Goal: Information Seeking & Learning: Learn about a topic

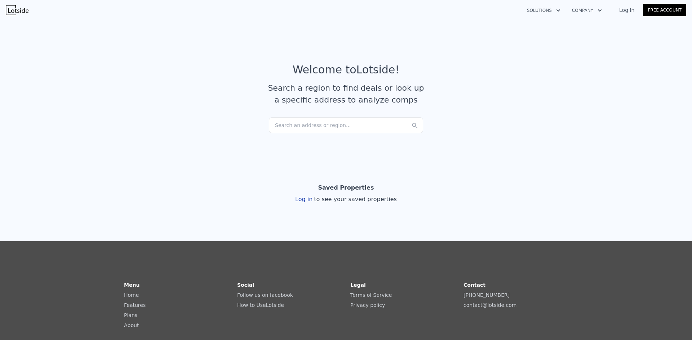
click at [636, 9] on link "Log In" at bounding box center [626, 9] width 32 height 7
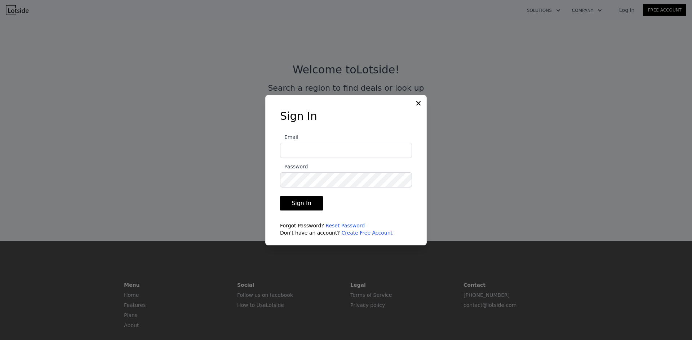
type input "info@edcpropertymanagement.com"
drag, startPoint x: 314, startPoint y: 203, endPoint x: 314, endPoint y: 199, distance: 4.0
click at [314, 202] on button "Sign In" at bounding box center [301, 203] width 43 height 14
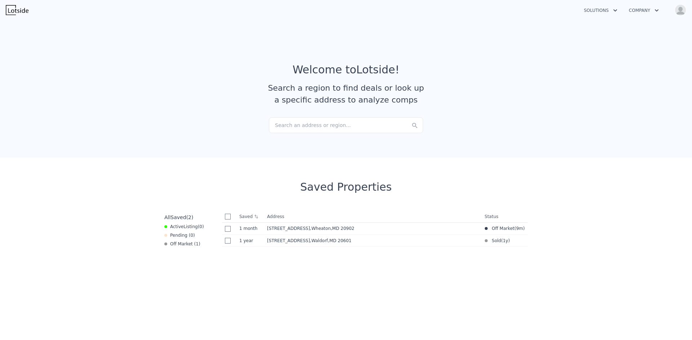
click at [290, 127] on div "Search an address or region..." at bounding box center [346, 125] width 154 height 16
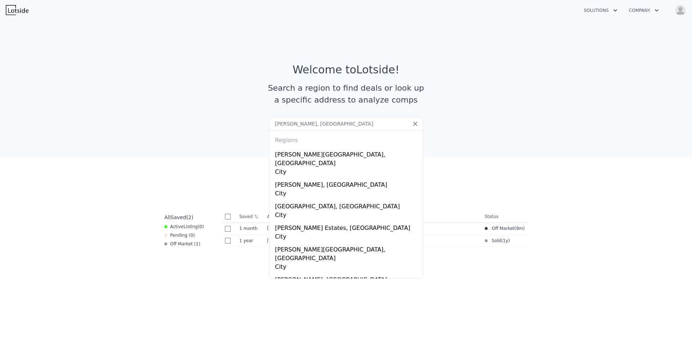
click at [274, 123] on input "roslyn, PA" at bounding box center [346, 123] width 154 height 13
drag, startPoint x: 285, startPoint y: 126, endPoint x: 264, endPoint y: 126, distance: 20.5
click at [264, 126] on section "Welcome to Lotside ! Search a region to find deals or look up a specific addres…" at bounding box center [346, 87] width 692 height 141
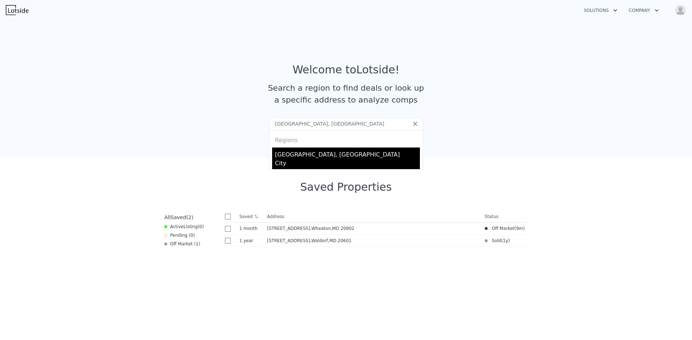
type input "Glenside, PA"
click at [283, 155] on div "Glenside, PA" at bounding box center [347, 154] width 145 height 12
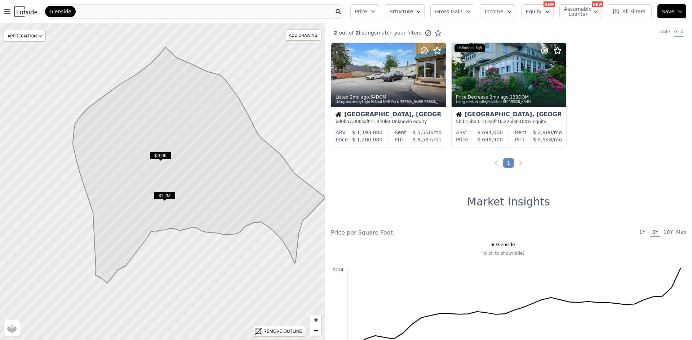
click at [581, 12] on span "Assumable Loan(s)" at bounding box center [575, 11] width 23 height 10
click at [584, 28] on label "Has Assumable Loan(s)" at bounding box center [603, 25] width 59 height 7
click at [571, 28] on input "Has Assumable Loan(s)" at bounding box center [568, 25] width 6 height 6
checkbox input "true"
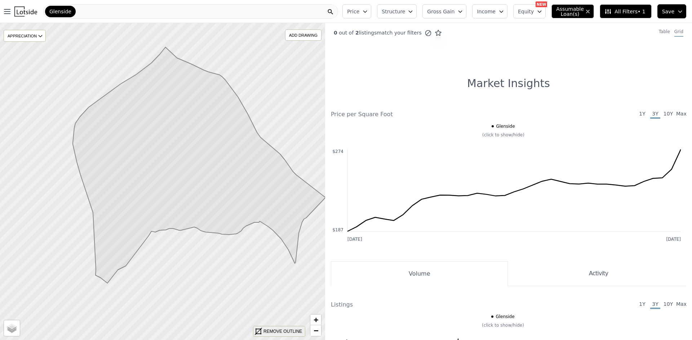
click at [280, 329] on div "REMOVE OUTLINE" at bounding box center [282, 332] width 39 height 6
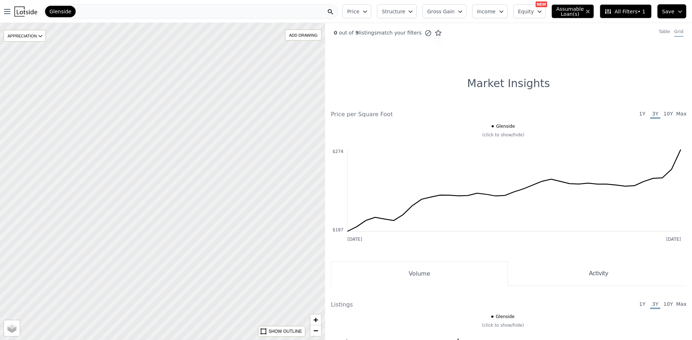
drag, startPoint x: 264, startPoint y: 268, endPoint x: 225, endPoint y: 167, distance: 108.9
click at [225, 167] on div at bounding box center [161, 180] width 390 height 381
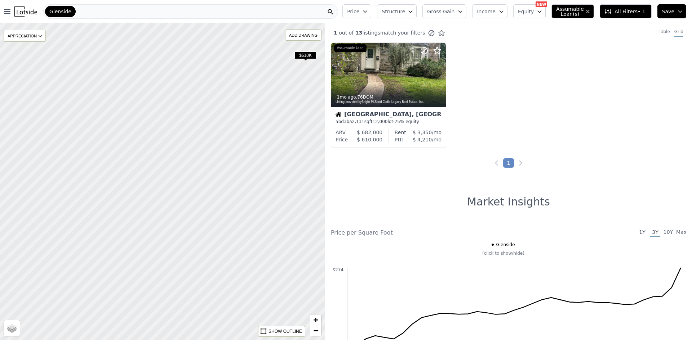
drag, startPoint x: 270, startPoint y: 176, endPoint x: 286, endPoint y: 171, distance: 17.3
click at [286, 171] on div at bounding box center [163, 181] width 390 height 381
click at [390, 108] on div "Montgomery, PA 5 bd 3 ba 2,131 sqft 12,000 lot · 75% equity" at bounding box center [388, 118] width 115 height 22
drag, startPoint x: 248, startPoint y: 220, endPoint x: 252, endPoint y: 177, distance: 43.8
click at [252, 177] on div at bounding box center [162, 180] width 390 height 381
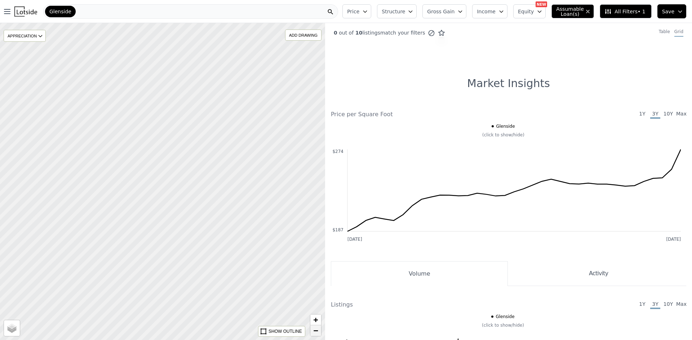
click at [316, 330] on span "−" at bounding box center [315, 330] width 5 height 9
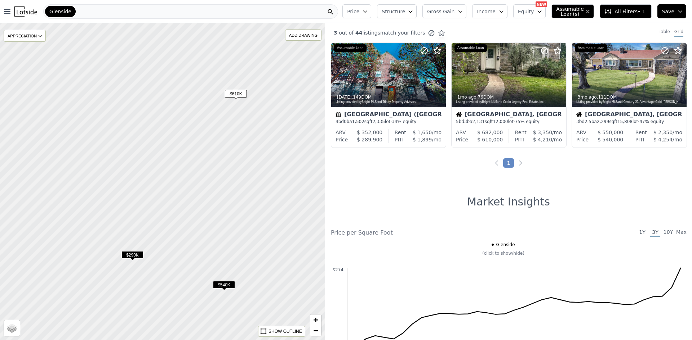
click at [135, 256] on span "$290K" at bounding box center [132, 256] width 22 height 8
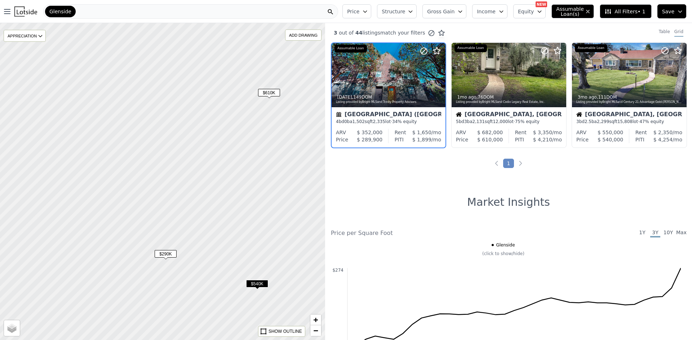
drag, startPoint x: 242, startPoint y: 239, endPoint x: 275, endPoint y: 237, distance: 33.2
click at [275, 237] on div at bounding box center [163, 181] width 390 height 381
click at [168, 256] on span "$290K" at bounding box center [166, 254] width 22 height 8
click at [169, 252] on span "$290K" at bounding box center [166, 254] width 22 height 8
click at [388, 133] on div at bounding box center [388, 136] width 0 height 14
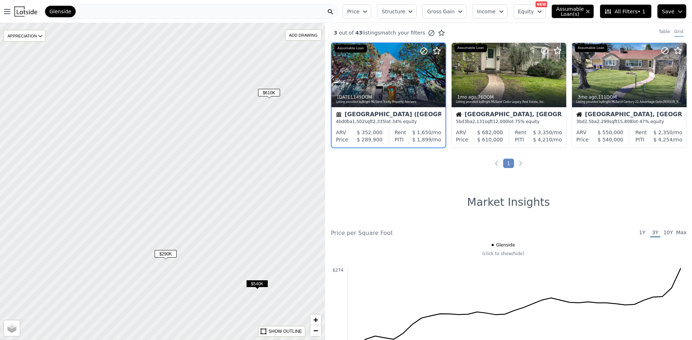
click at [65, 11] on span "Glenside" at bounding box center [60, 11] width 22 height 7
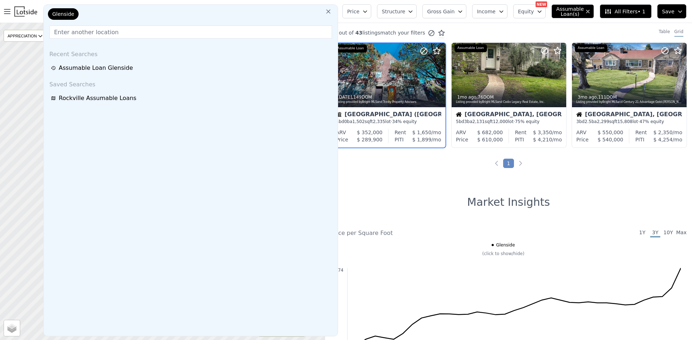
click at [332, 9] on icon at bounding box center [328, 11] width 7 height 7
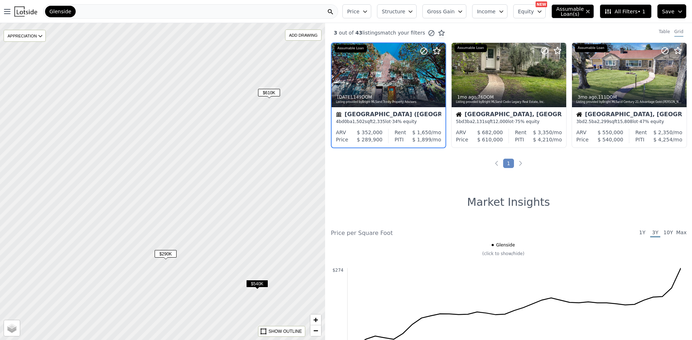
click at [303, 14] on div "Glenside" at bounding box center [190, 11] width 295 height 14
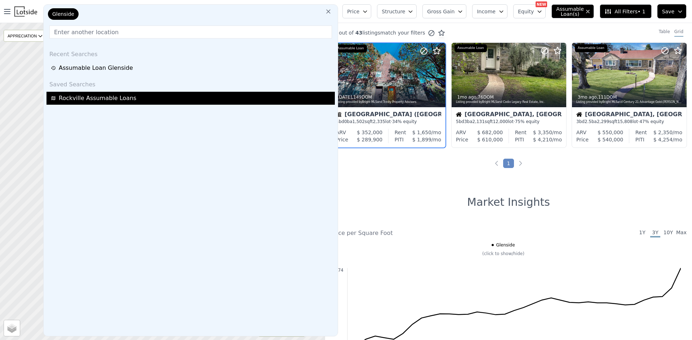
click at [129, 98] on div "Rockville Assumable Loans" at bounding box center [192, 98] width 282 height 9
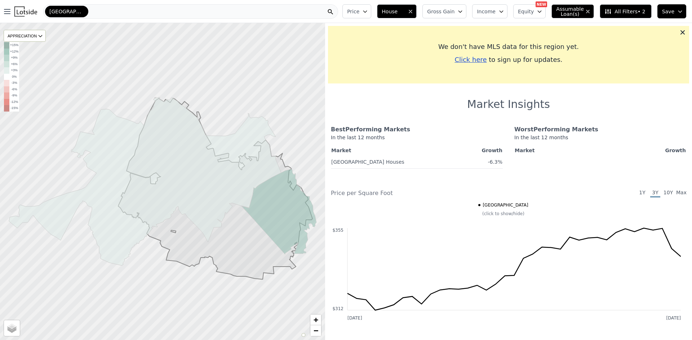
click at [184, 10] on div "Rockville" at bounding box center [190, 11] width 295 height 14
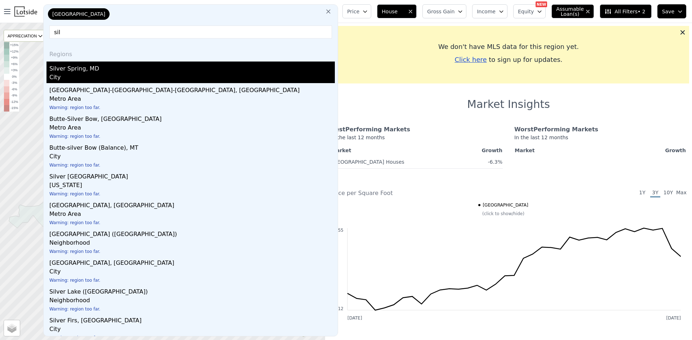
type input "sil"
click at [101, 68] on div "Silver Spring, MD" at bounding box center [191, 68] width 285 height 12
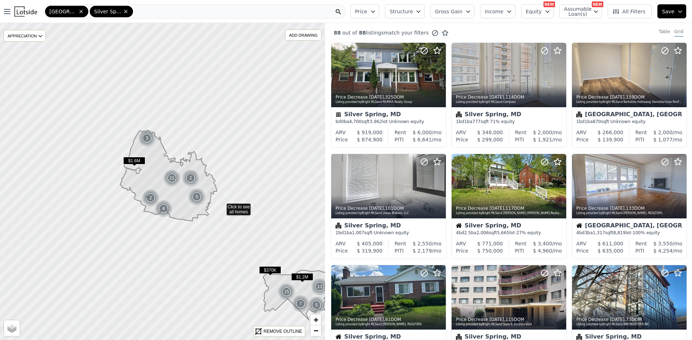
drag, startPoint x: 143, startPoint y: 163, endPoint x: 239, endPoint y: 214, distance: 108.2
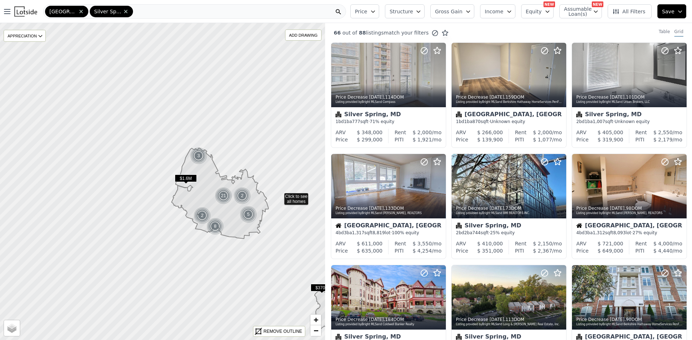
drag, startPoint x: 247, startPoint y: 187, endPoint x: 283, endPoint y: 196, distance: 37.1
click at [283, 196] on icon at bounding box center [195, 190] width 392 height 383
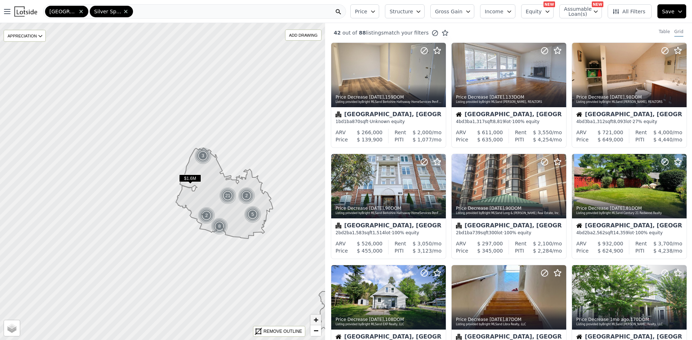
click at [317, 319] on span "+" at bounding box center [315, 320] width 5 height 9
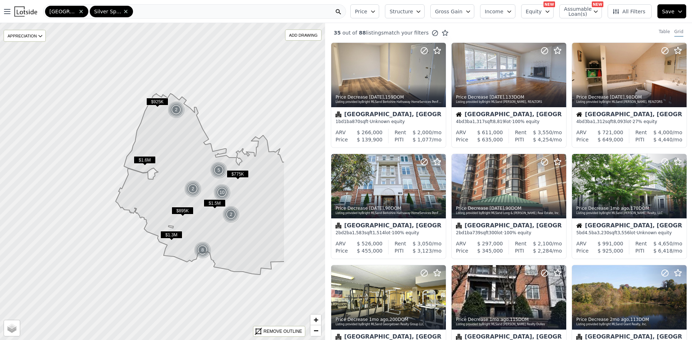
drag, startPoint x: 279, startPoint y: 279, endPoint x: 192, endPoint y: 251, distance: 91.1
click at [194, 252] on img at bounding box center [203, 250] width 18 height 17
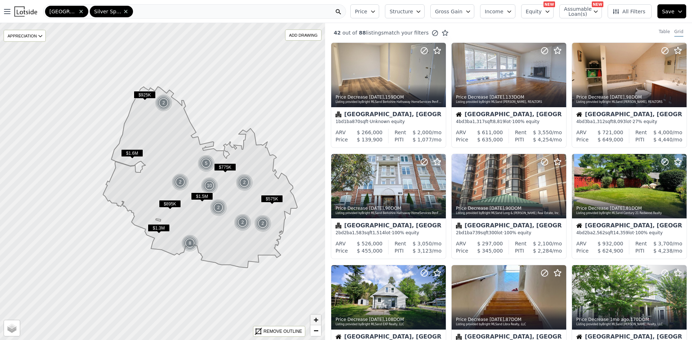
click at [317, 321] on span "+" at bounding box center [315, 320] width 5 height 9
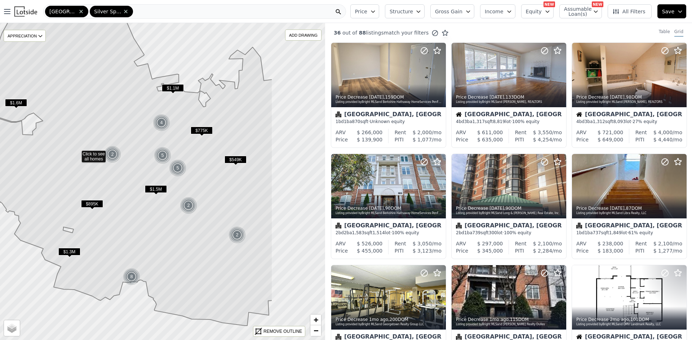
click at [197, 248] on icon at bounding box center [114, 144] width 315 height 363
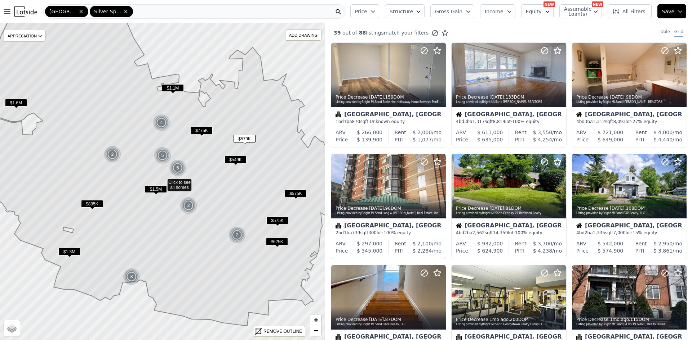
click at [236, 161] on span "$549K" at bounding box center [235, 160] width 22 height 8
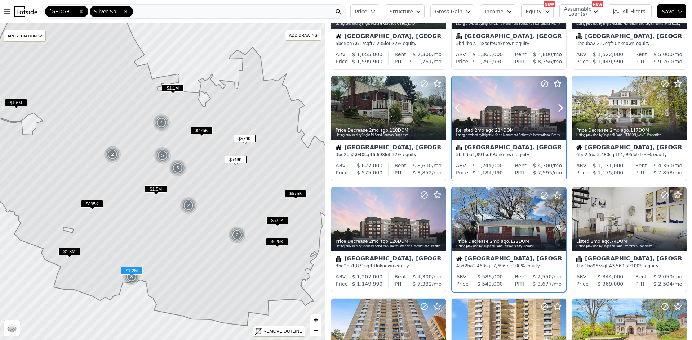
scroll to position [216, 0]
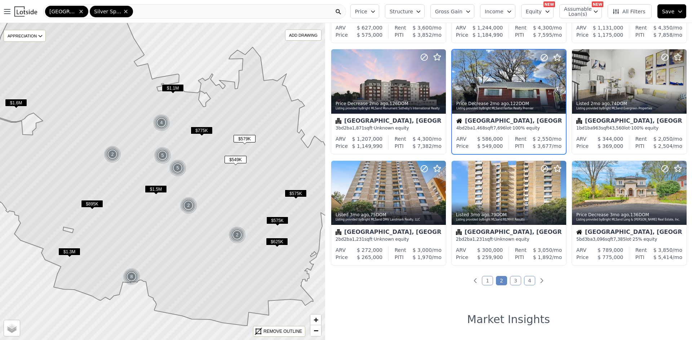
click at [482, 282] on link "1" at bounding box center [487, 280] width 11 height 9
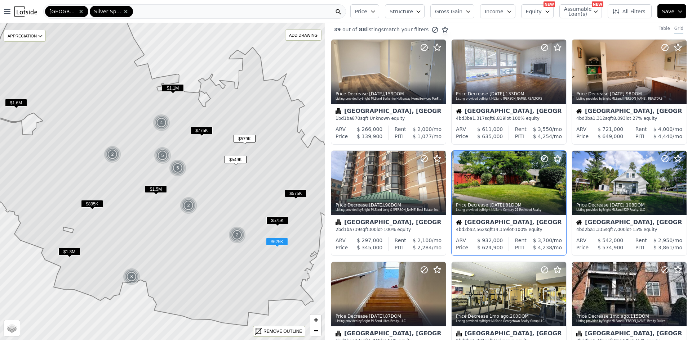
scroll to position [0, 0]
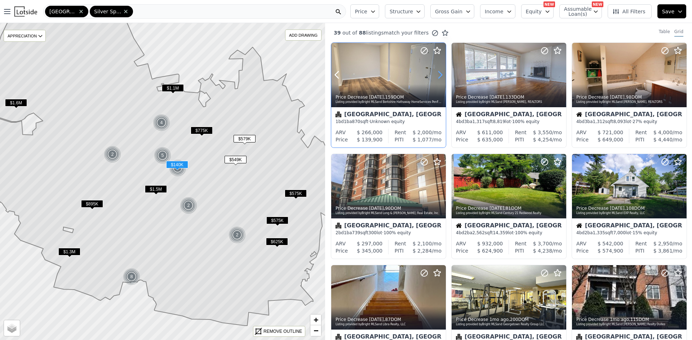
click at [439, 75] on icon at bounding box center [440, 75] width 12 height 12
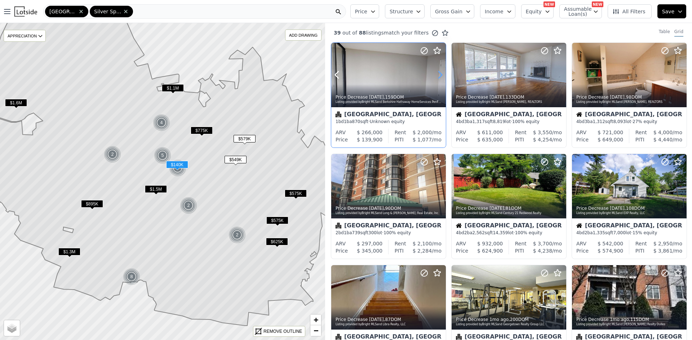
click at [439, 75] on icon at bounding box center [440, 75] width 12 height 12
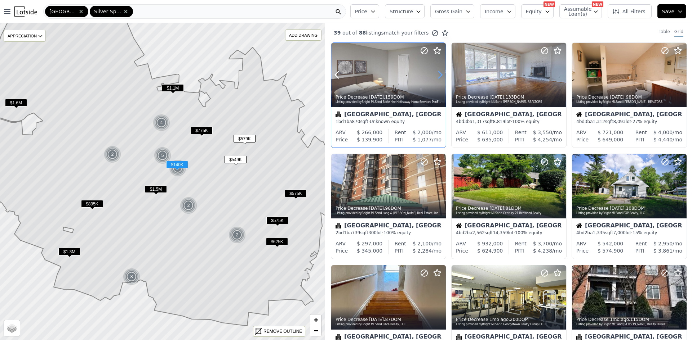
click at [439, 75] on icon at bounding box center [440, 75] width 12 height 12
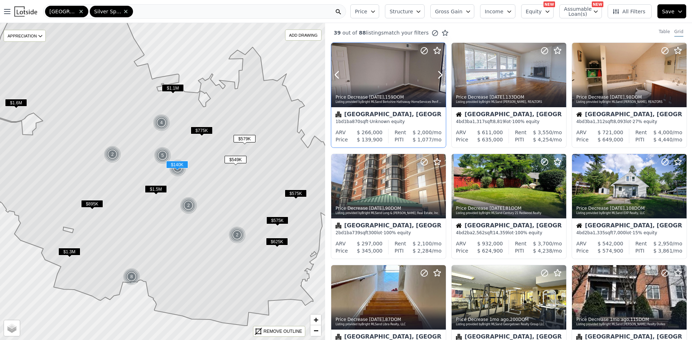
click at [390, 83] on div at bounding box center [388, 75] width 115 height 64
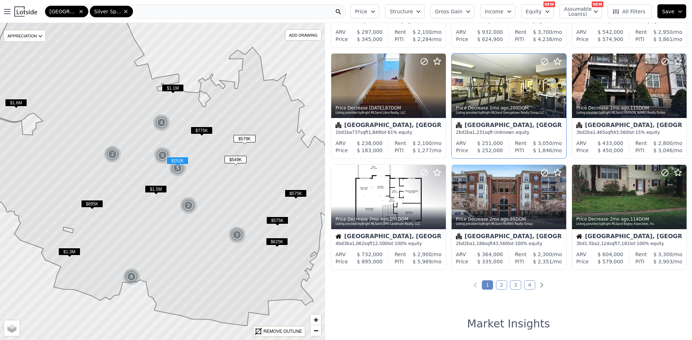
scroll to position [216, 0]
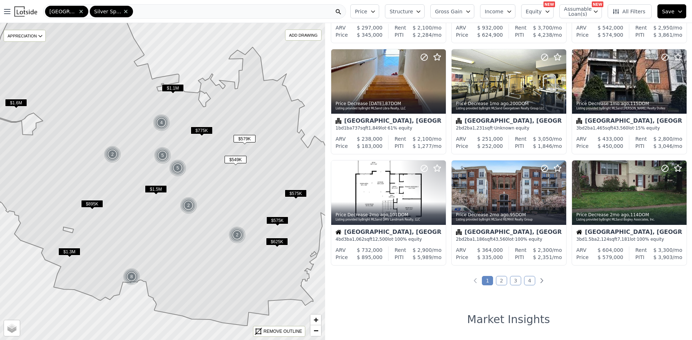
click at [496, 279] on link "2" at bounding box center [501, 280] width 11 height 9
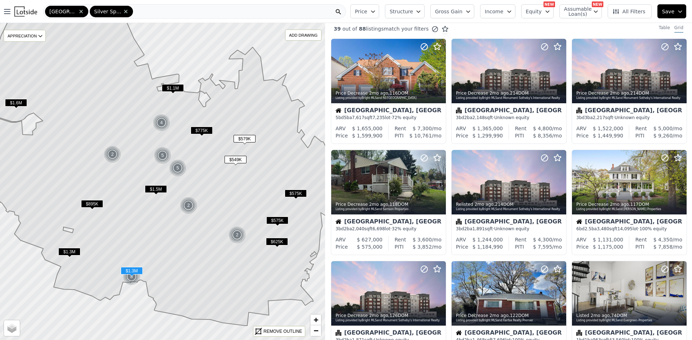
scroll to position [0, 0]
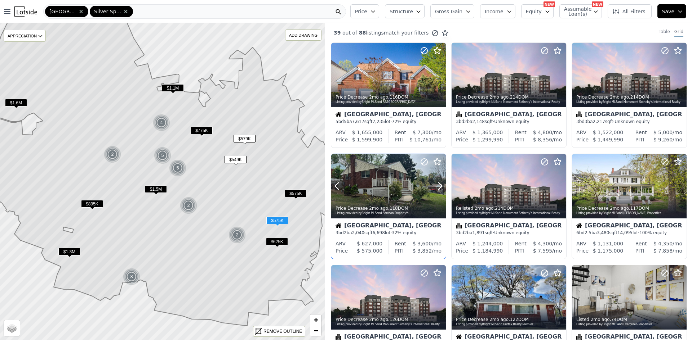
click at [416, 184] on div at bounding box center [423, 177] width 46 height 46
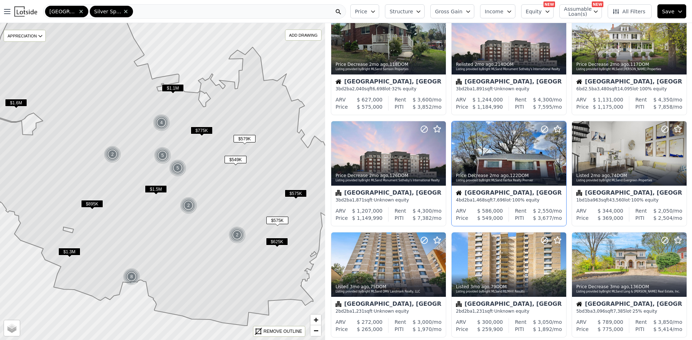
scroll to position [180, 0]
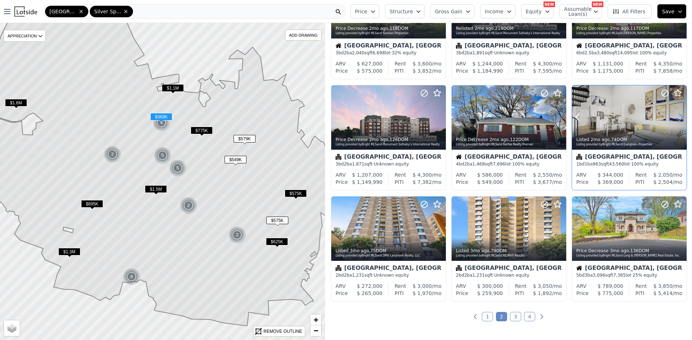
click at [675, 120] on icon at bounding box center [681, 118] width 12 height 12
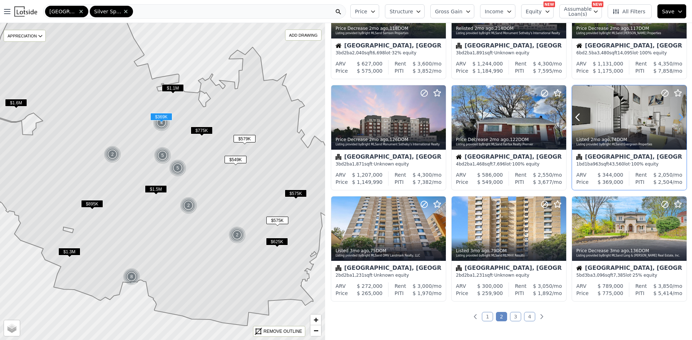
click at [675, 120] on icon at bounding box center [681, 118] width 12 height 12
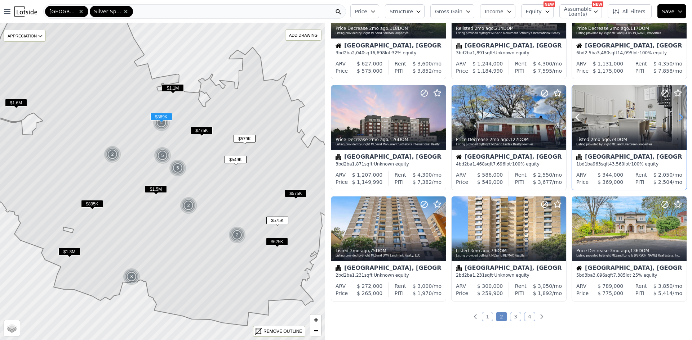
click at [675, 120] on icon at bounding box center [681, 118] width 12 height 12
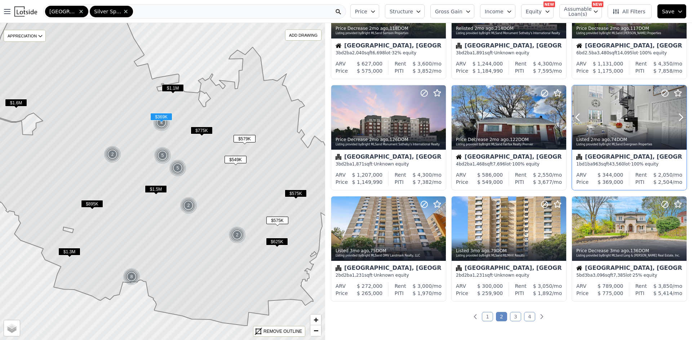
click at [621, 119] on div at bounding box center [629, 117] width 115 height 64
click at [511, 316] on link "3" at bounding box center [515, 316] width 11 height 9
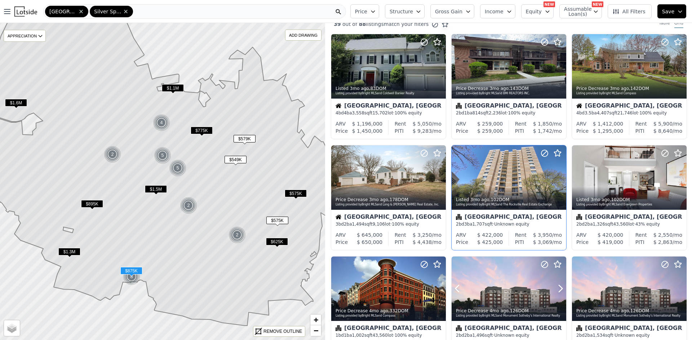
scroll to position [0, 0]
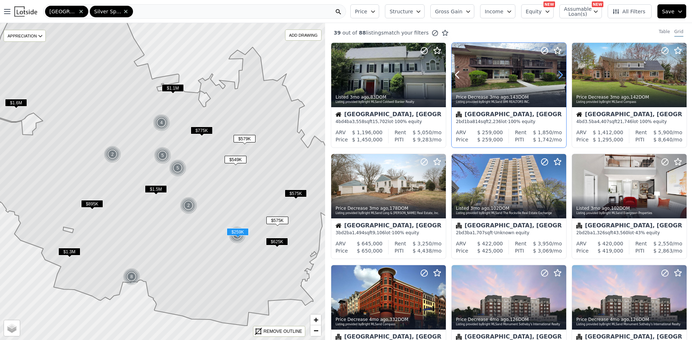
click at [557, 76] on icon at bounding box center [561, 75] width 12 height 12
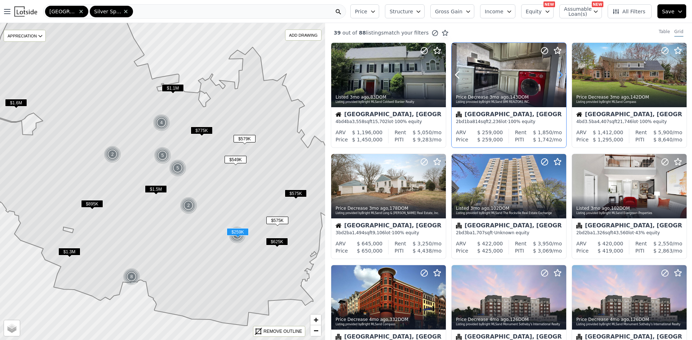
click at [557, 76] on icon at bounding box center [561, 75] width 12 height 12
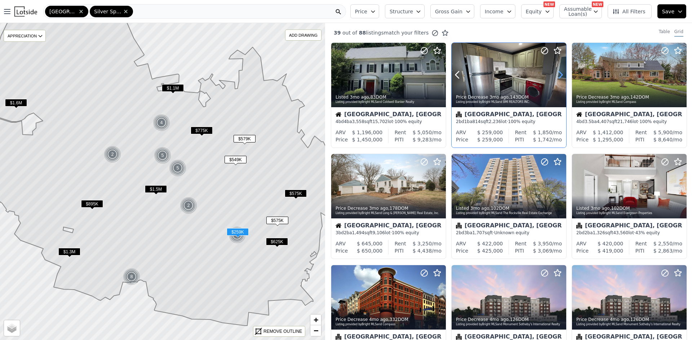
click at [557, 76] on icon at bounding box center [561, 75] width 12 height 12
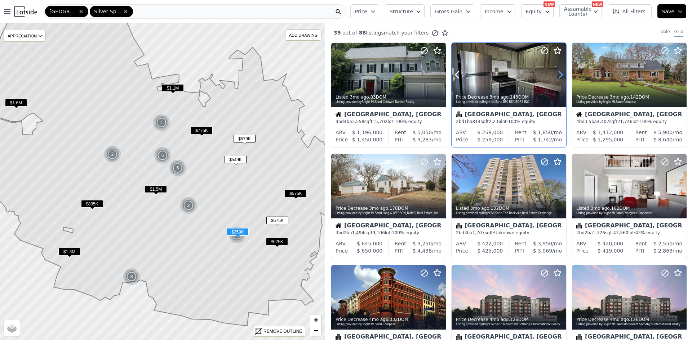
click at [557, 76] on icon at bounding box center [561, 75] width 12 height 12
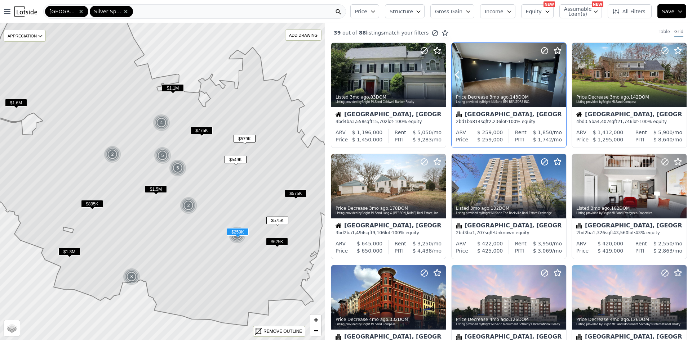
click at [557, 76] on icon at bounding box center [561, 75] width 12 height 12
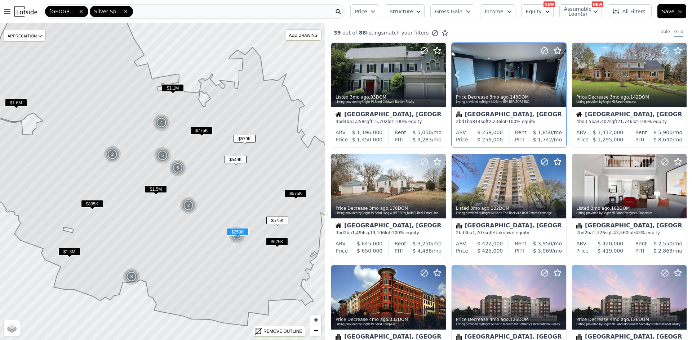
click at [557, 76] on icon at bounding box center [561, 75] width 12 height 12
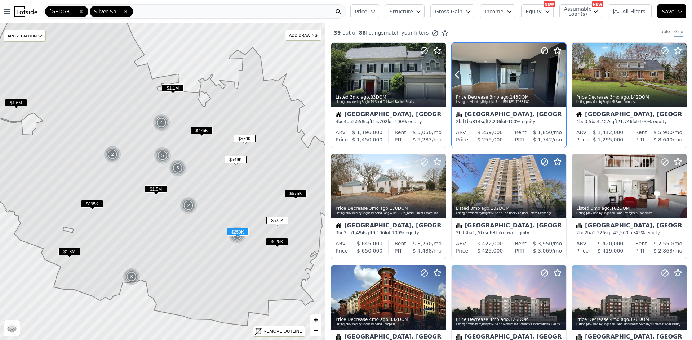
click at [557, 76] on icon at bounding box center [561, 75] width 12 height 12
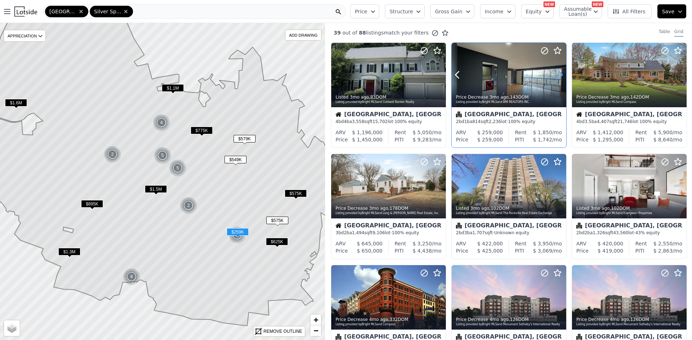
click at [557, 76] on icon at bounding box center [561, 75] width 12 height 12
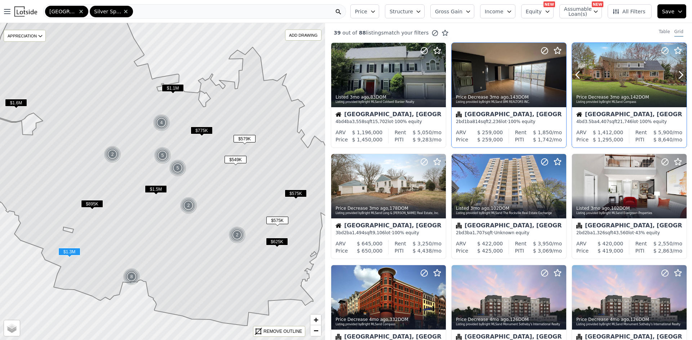
click at [626, 99] on div "Price Decrease 3mo ago , 142 DOM" at bounding box center [629, 97] width 107 height 6
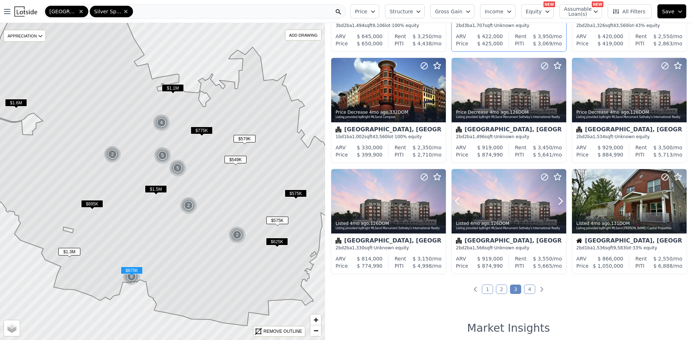
scroll to position [252, 0]
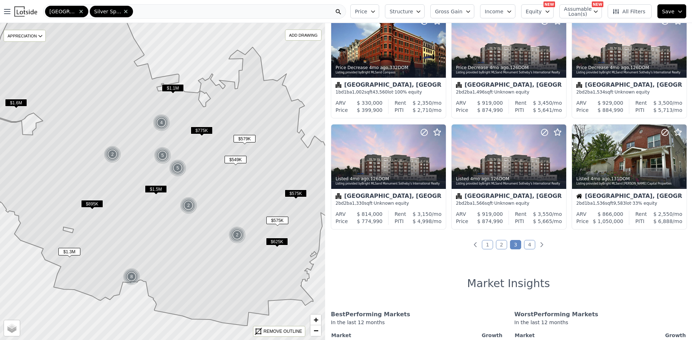
click at [529, 245] on link "4" at bounding box center [529, 244] width 11 height 9
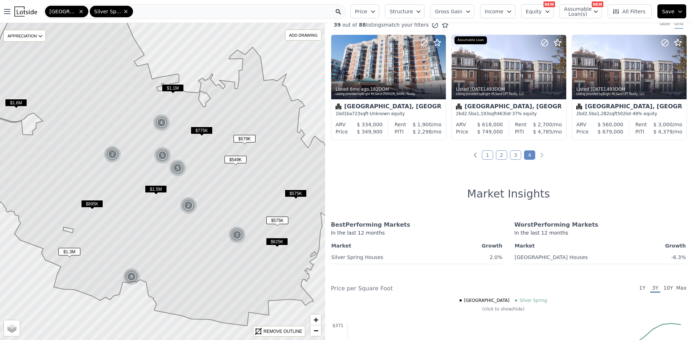
scroll to position [0, 0]
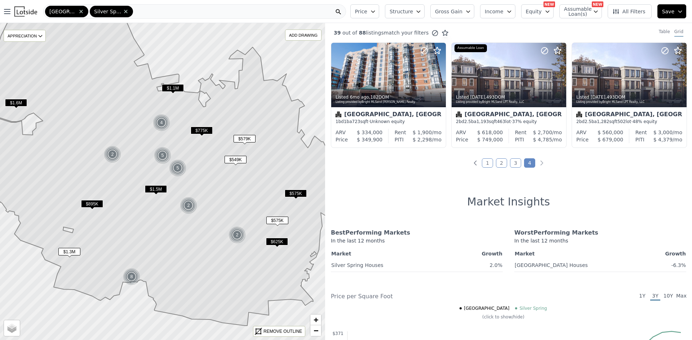
click at [413, 13] on span "Structure" at bounding box center [401, 11] width 23 height 7
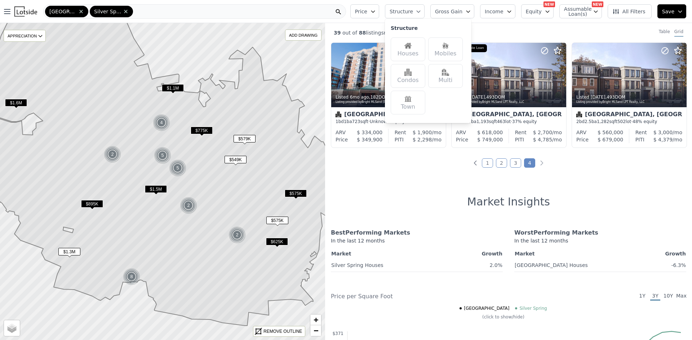
click at [414, 51] on div "Houses" at bounding box center [408, 49] width 35 height 24
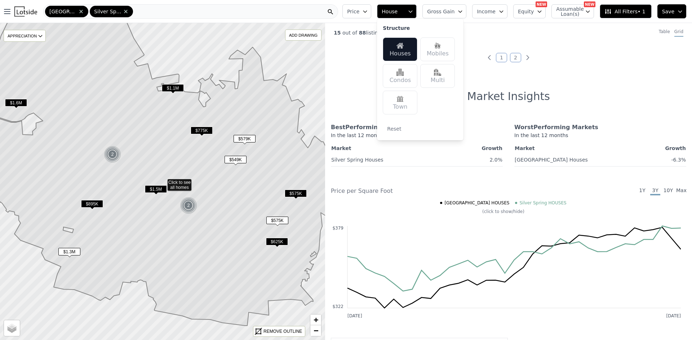
click at [417, 10] on button "House" at bounding box center [397, 11] width 40 height 14
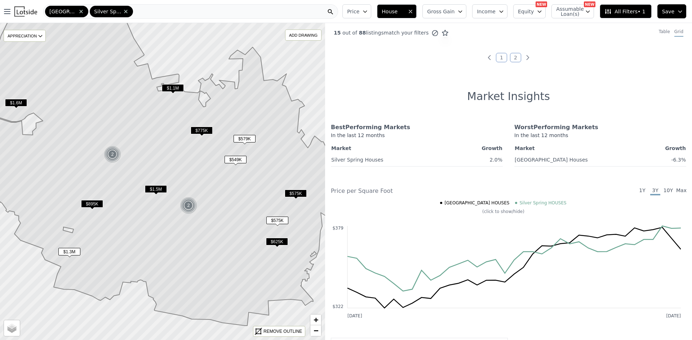
click at [499, 54] on link "1" at bounding box center [501, 57] width 11 height 9
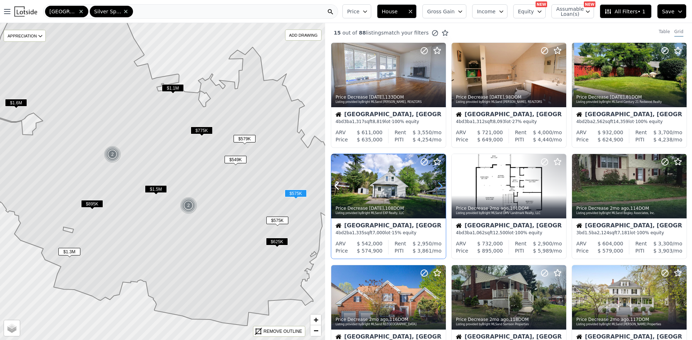
click at [437, 183] on icon at bounding box center [440, 187] width 12 height 12
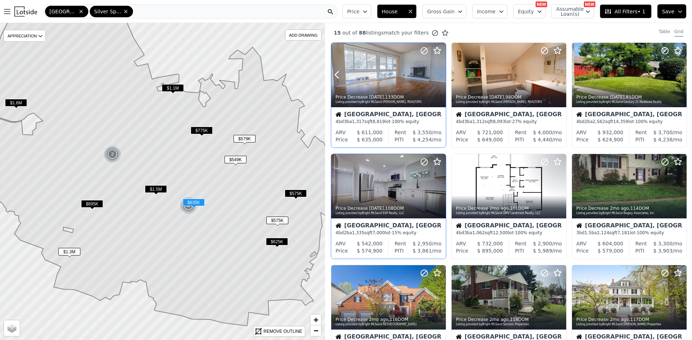
click at [440, 74] on icon at bounding box center [440, 75] width 12 height 12
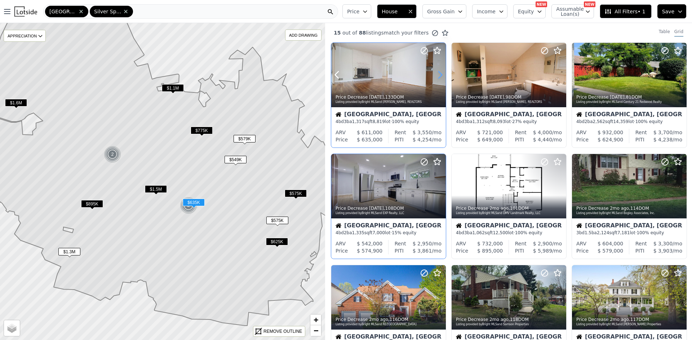
click at [440, 74] on icon at bounding box center [440, 75] width 12 height 12
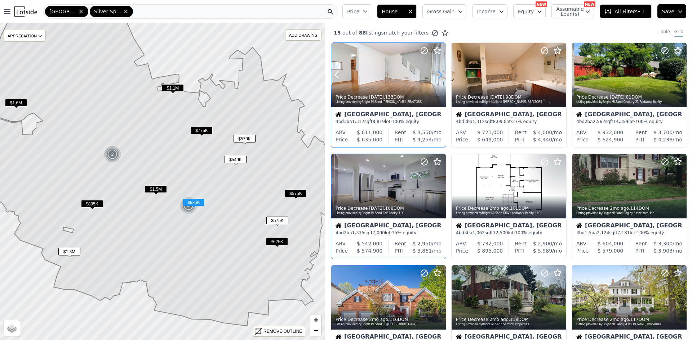
click at [440, 74] on icon at bounding box center [440, 75] width 12 height 12
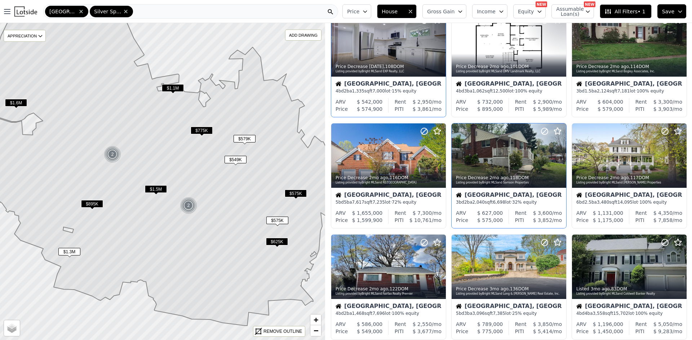
scroll to position [144, 0]
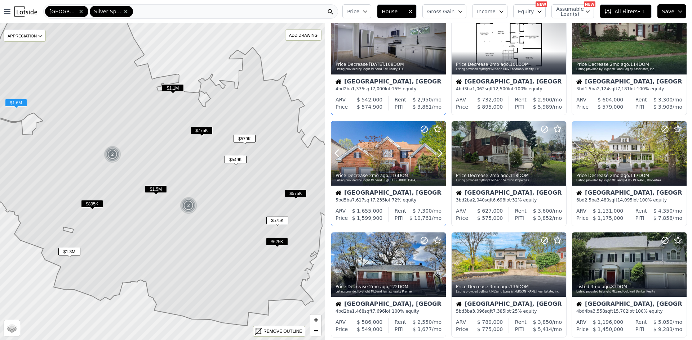
click at [439, 153] on icon at bounding box center [440, 154] width 12 height 12
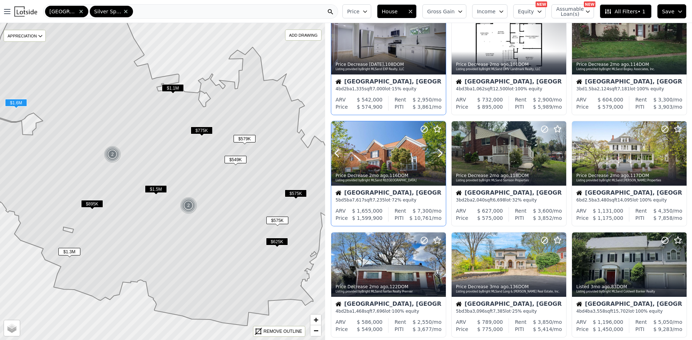
click at [439, 153] on icon at bounding box center [440, 154] width 12 height 12
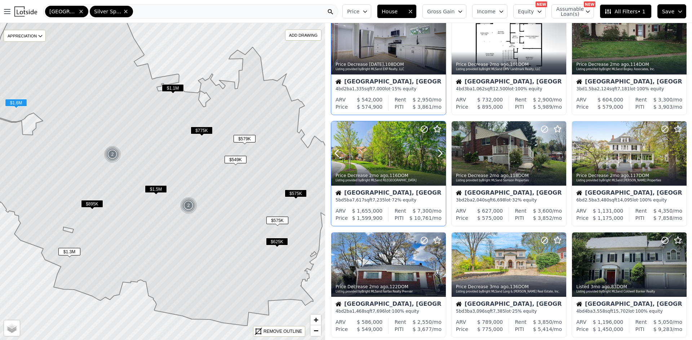
click at [439, 153] on icon at bounding box center [440, 154] width 12 height 12
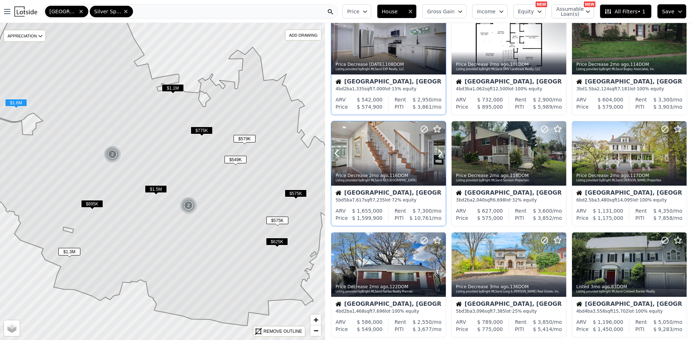
click at [439, 153] on icon at bounding box center [440, 154] width 12 height 12
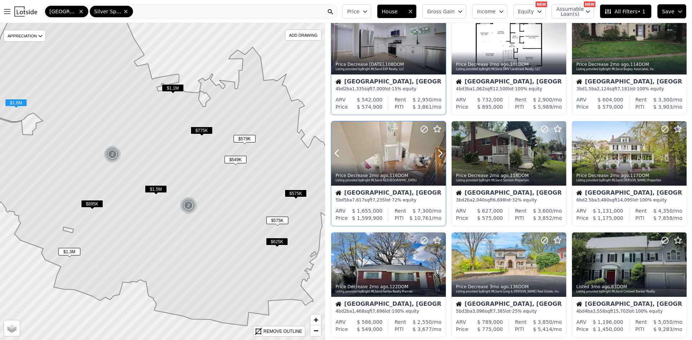
click at [439, 153] on icon at bounding box center [440, 154] width 12 height 12
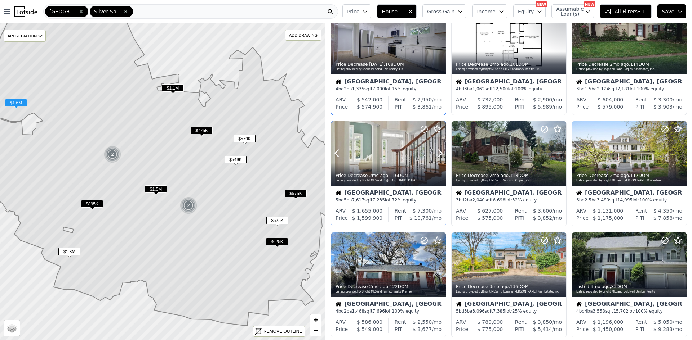
click at [390, 157] on div at bounding box center [388, 153] width 115 height 64
click at [666, 155] on div at bounding box center [663, 144] width 46 height 46
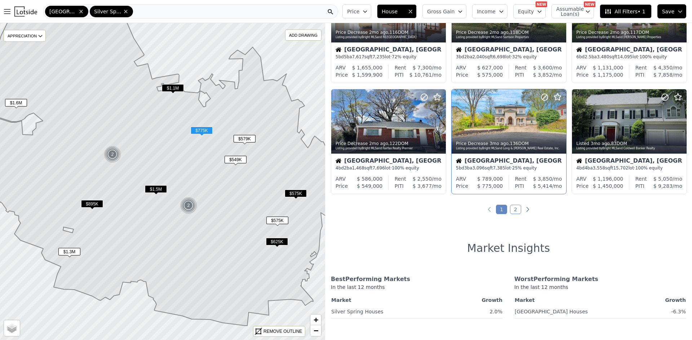
scroll to position [288, 0]
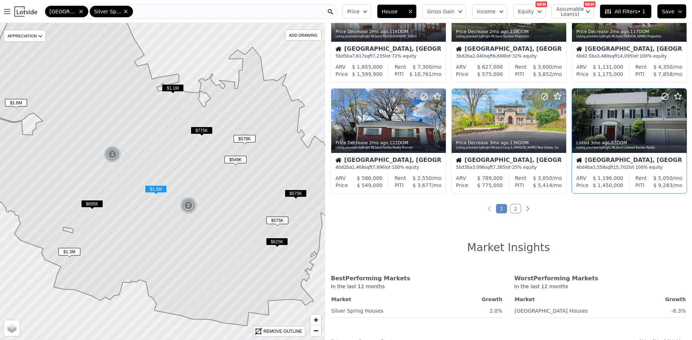
click at [617, 146] on div "Listing provided by Bright MLS and Coldwell Banker Realty" at bounding box center [629, 148] width 107 height 4
click at [555, 123] on icon at bounding box center [561, 121] width 12 height 12
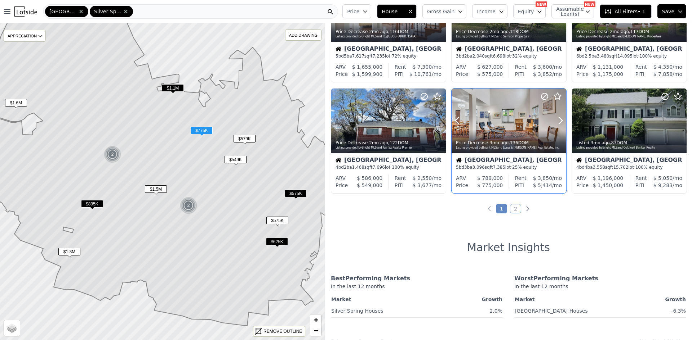
click at [545, 123] on div at bounding box center [543, 112] width 46 height 46
click at [316, 330] on span "−" at bounding box center [315, 330] width 5 height 9
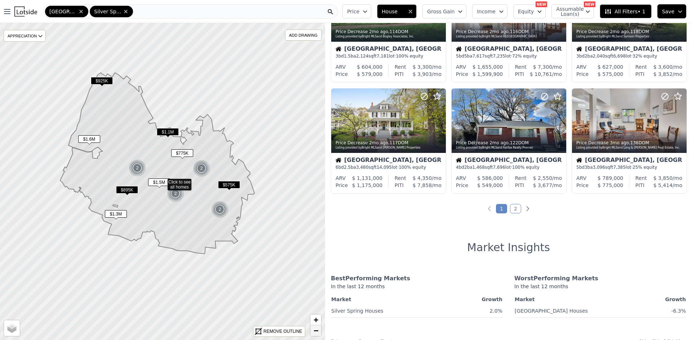
click at [316, 330] on span "−" at bounding box center [315, 330] width 5 height 9
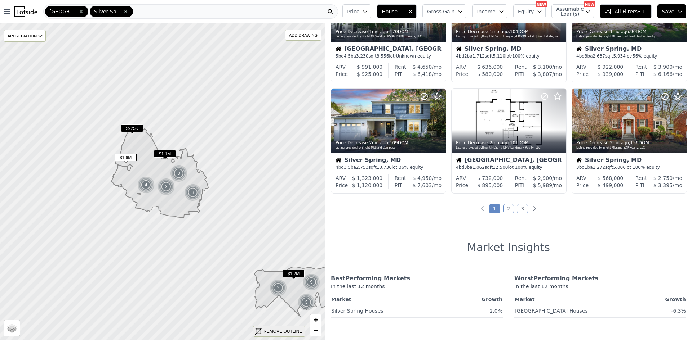
click at [276, 331] on div "REMOVE OUTLINE" at bounding box center [282, 332] width 39 height 6
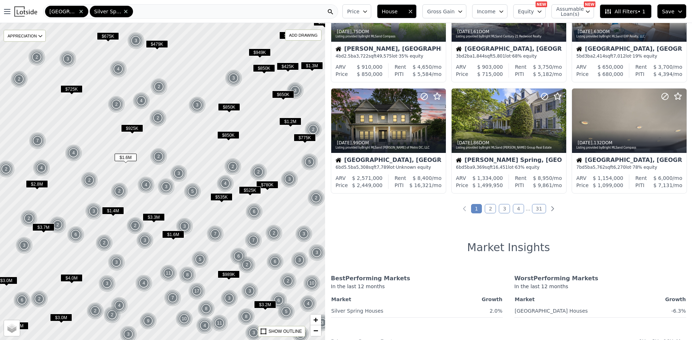
click at [542, 9] on icon "button" at bounding box center [540, 12] width 6 height 6
click at [567, 11] on span "Assumable Loan(s)" at bounding box center [567, 11] width 23 height 10
click at [563, 26] on input "Has Assumable Loan(s)" at bounding box center [560, 25] width 6 height 6
checkbox input "true"
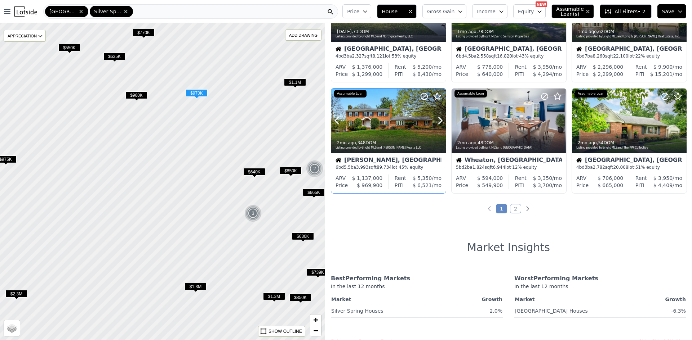
click at [407, 133] on div at bounding box center [388, 136] width 115 height 13
click at [512, 207] on link "2" at bounding box center [515, 208] width 11 height 9
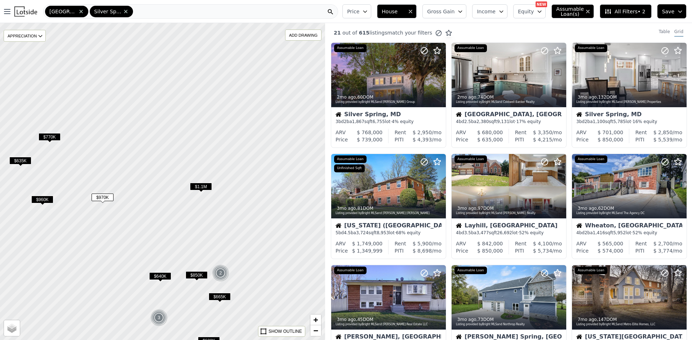
drag, startPoint x: 289, startPoint y: 144, endPoint x: 249, endPoint y: 197, distance: 67.2
click at [195, 248] on div at bounding box center [160, 181] width 390 height 381
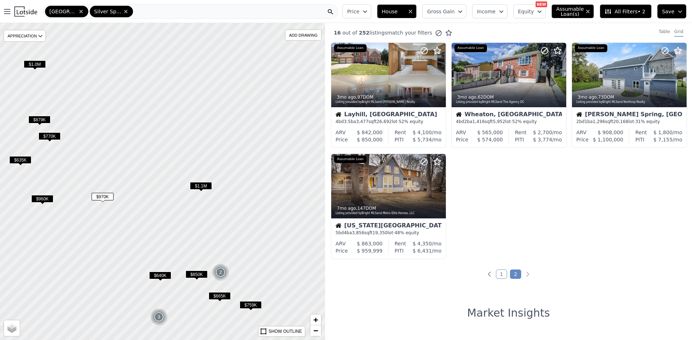
click at [123, 13] on icon at bounding box center [126, 12] width 6 height 6
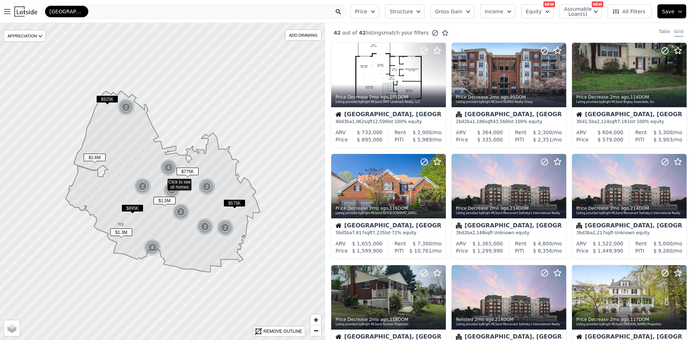
click at [80, 11] on div "Rockville" at bounding box center [194, 11] width 303 height 14
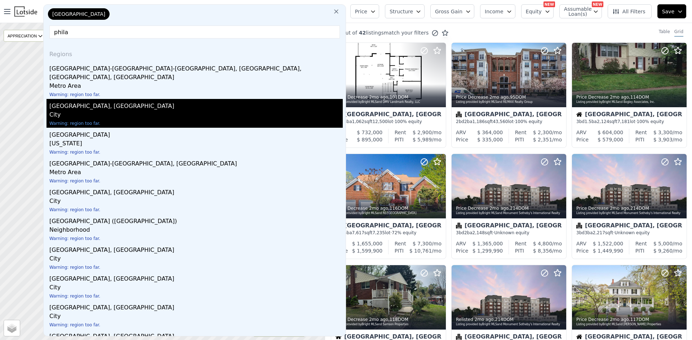
type input "phila"
click at [136, 111] on div "City" at bounding box center [195, 116] width 293 height 10
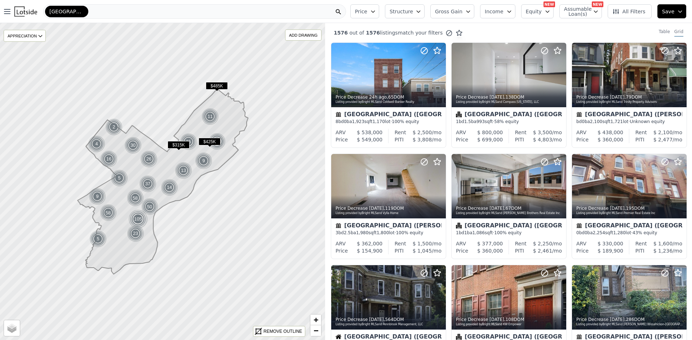
click at [583, 8] on span "Assumable Loan(s)" at bounding box center [575, 11] width 23 height 10
click at [571, 27] on input "Has Assumable Loan(s)" at bounding box center [568, 25] width 6 height 6
checkbox input "true"
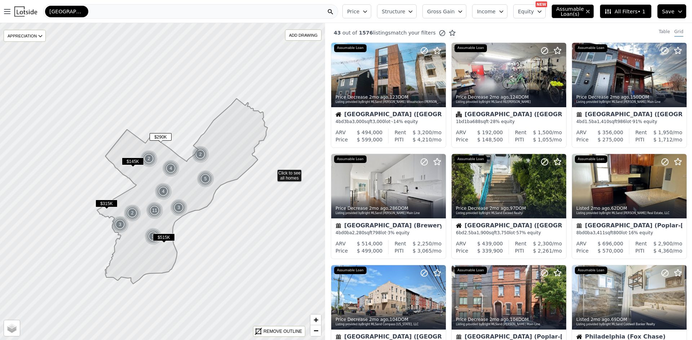
drag, startPoint x: 253, startPoint y: 162, endPoint x: 272, endPoint y: 172, distance: 22.2
click at [311, 319] on link "+" at bounding box center [315, 320] width 11 height 11
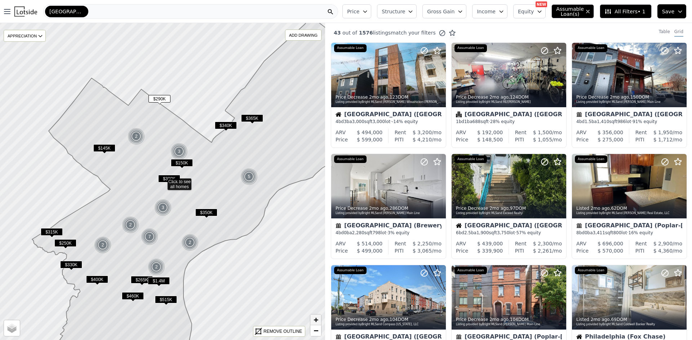
drag, startPoint x: 312, startPoint y: 320, endPoint x: 310, endPoint y: 315, distance: 4.9
click at [312, 319] on link "+" at bounding box center [315, 320] width 11 height 11
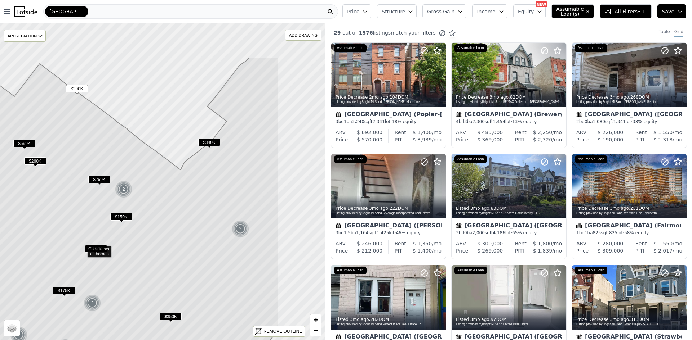
drag, startPoint x: 268, startPoint y: 116, endPoint x: 197, endPoint y: 217, distance: 124.1
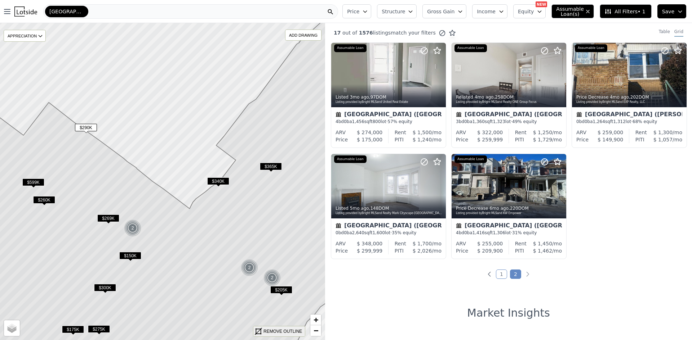
click at [282, 330] on div "REMOVE OUTLINE" at bounding box center [282, 332] width 39 height 6
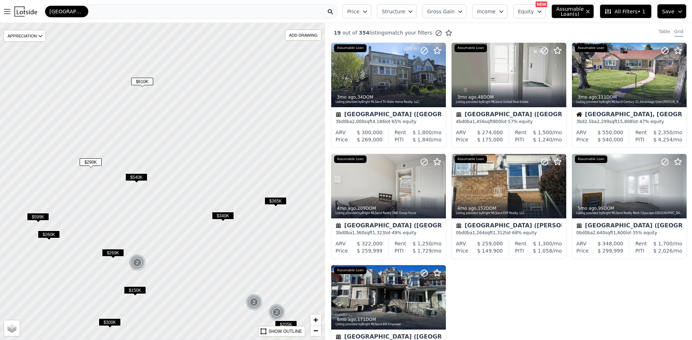
drag, startPoint x: 248, startPoint y: 148, endPoint x: 252, endPoint y: 188, distance: 40.5
click at [252, 188] on div at bounding box center [163, 181] width 390 height 381
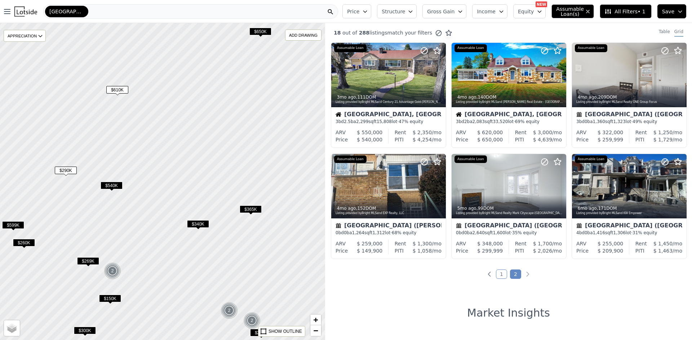
drag, startPoint x: 271, startPoint y: 153, endPoint x: 245, endPoint y: 163, distance: 27.5
click at [247, 155] on div at bounding box center [163, 181] width 390 height 381
click at [254, 208] on span "$365K" at bounding box center [250, 210] width 22 height 8
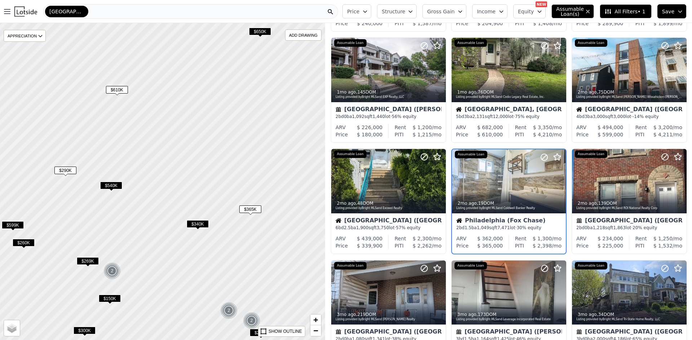
scroll to position [125, 0]
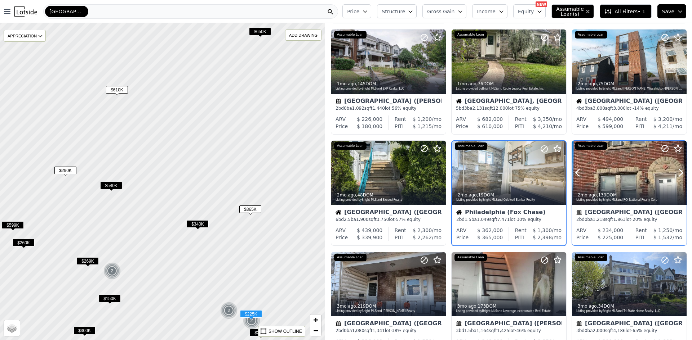
click at [619, 170] on div at bounding box center [629, 173] width 115 height 64
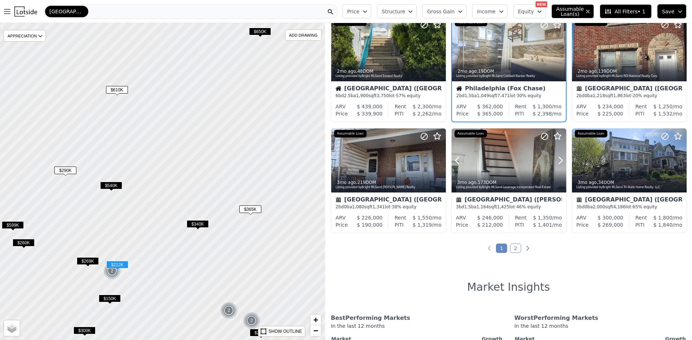
scroll to position [269, 0]
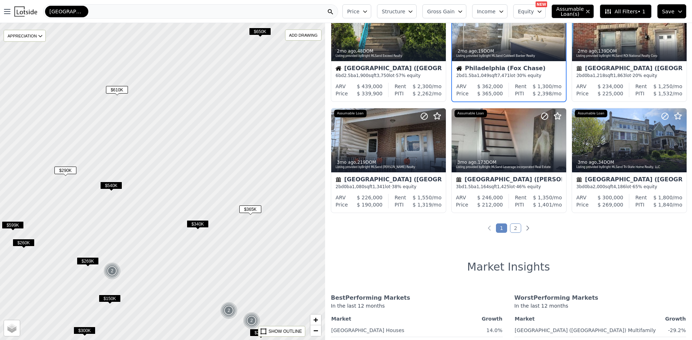
click at [515, 228] on link "2" at bounding box center [515, 228] width 11 height 9
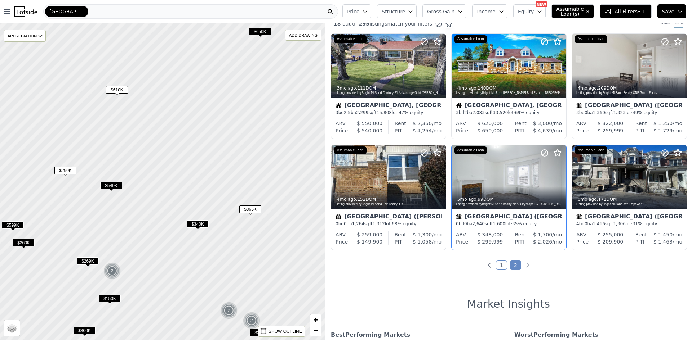
scroll to position [0, 0]
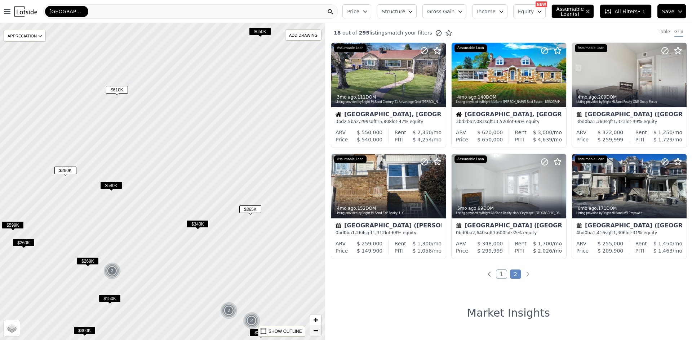
click at [315, 330] on span "−" at bounding box center [315, 330] width 5 height 9
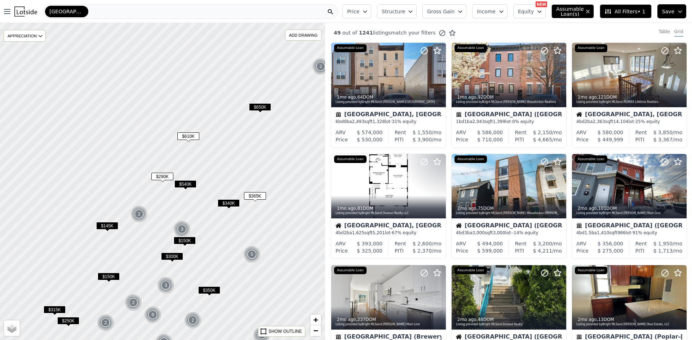
drag, startPoint x: 218, startPoint y: 214, endPoint x: 267, endPoint y: 217, distance: 48.8
click at [267, 217] on div at bounding box center [163, 181] width 390 height 381
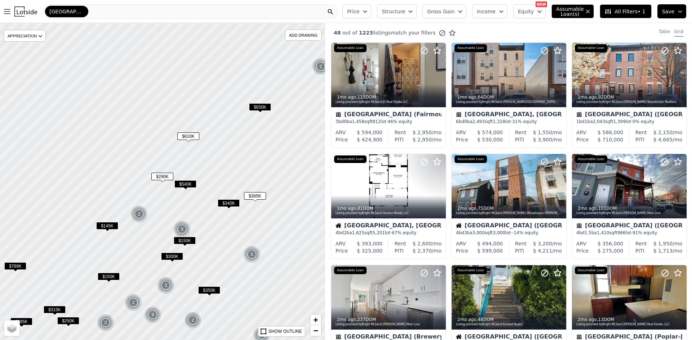
click at [162, 176] on span "$290K" at bounding box center [162, 177] width 22 height 8
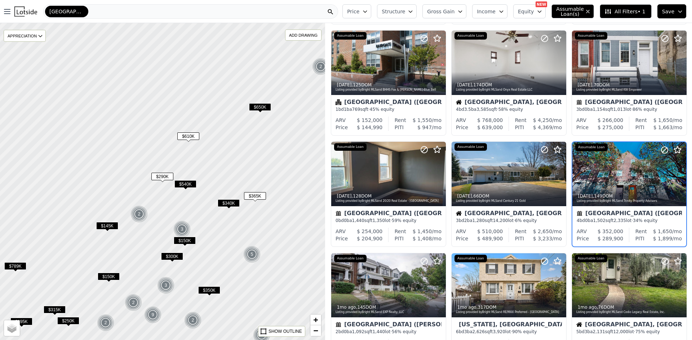
scroll to position [125, 0]
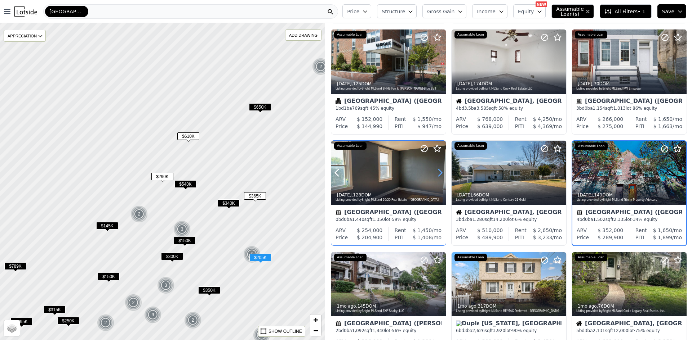
click at [440, 177] on icon at bounding box center [440, 173] width 12 height 12
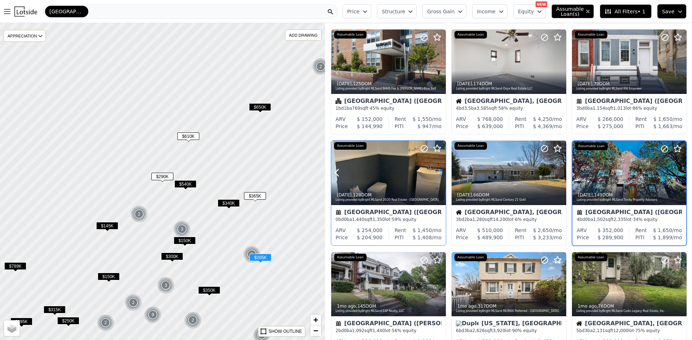
click at [440, 177] on icon at bounding box center [440, 173] width 12 height 12
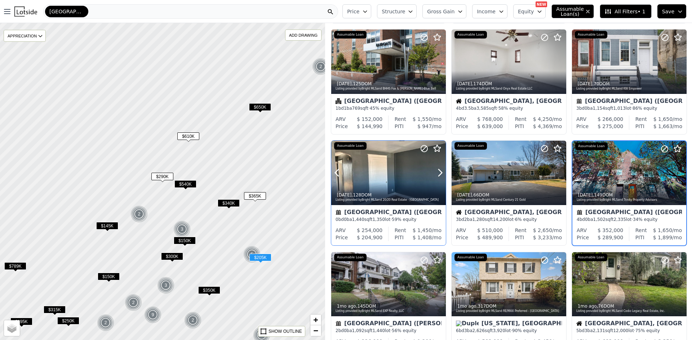
click at [408, 186] on div at bounding box center [388, 188] width 115 height 13
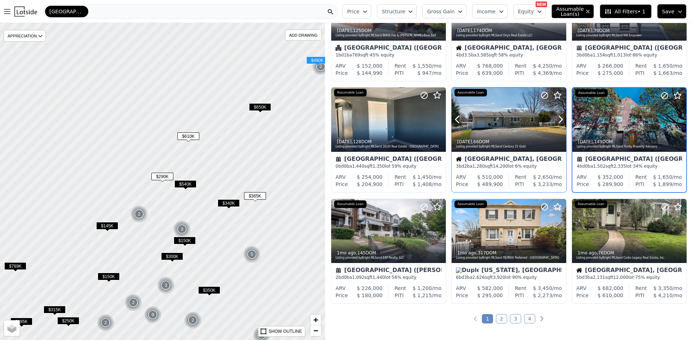
scroll to position [197, 0]
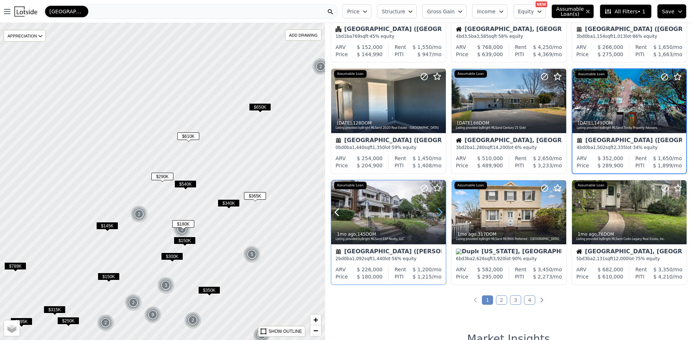
click at [440, 214] on icon at bounding box center [440, 212] width 3 height 7
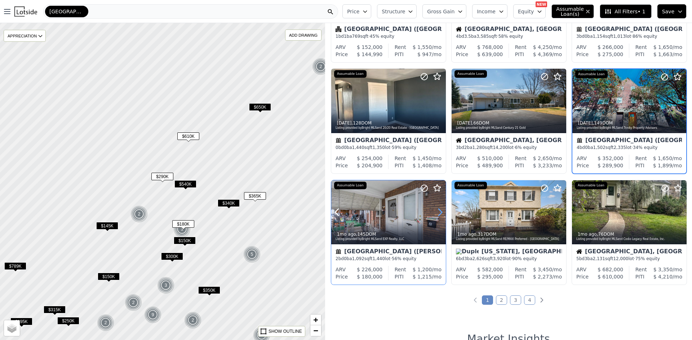
click at [440, 214] on icon at bounding box center [440, 212] width 3 height 7
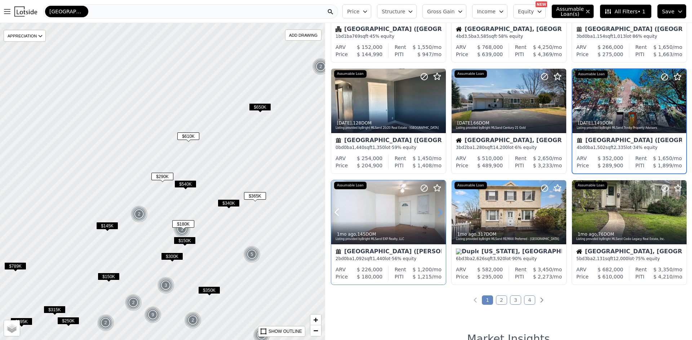
click at [440, 214] on icon at bounding box center [440, 212] width 3 height 7
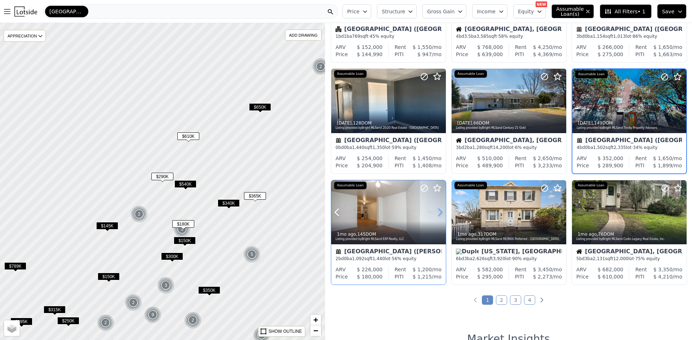
click at [440, 214] on icon at bounding box center [440, 212] width 3 height 7
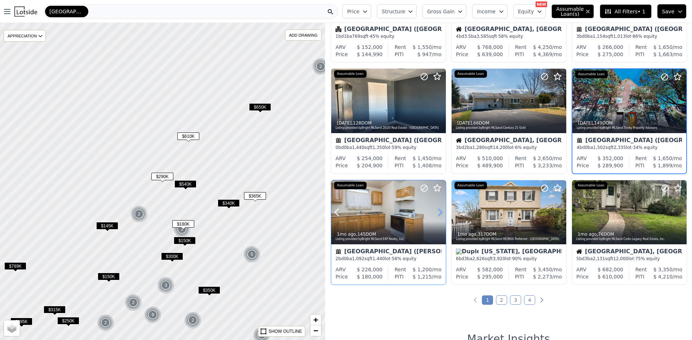
click at [440, 214] on icon at bounding box center [440, 212] width 3 height 7
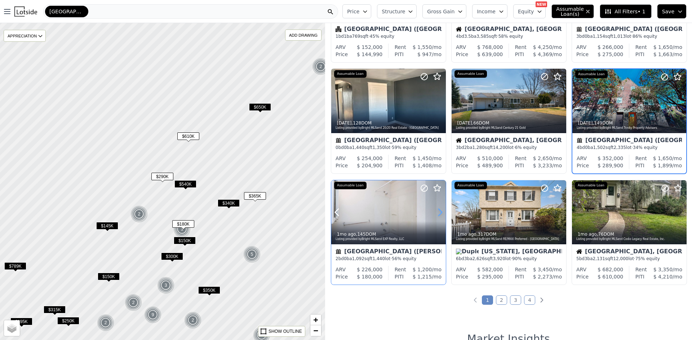
click at [440, 214] on icon at bounding box center [440, 212] width 3 height 7
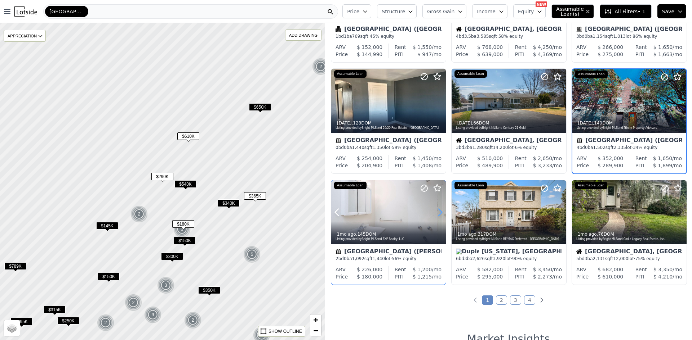
click at [440, 214] on icon at bounding box center [440, 212] width 3 height 7
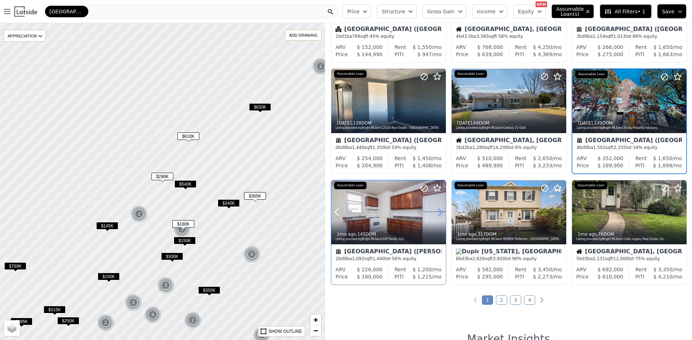
click at [440, 214] on icon at bounding box center [440, 212] width 3 height 7
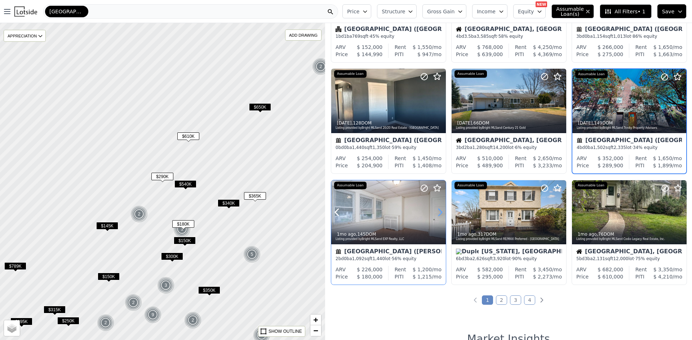
click at [440, 214] on icon at bounding box center [440, 212] width 3 height 7
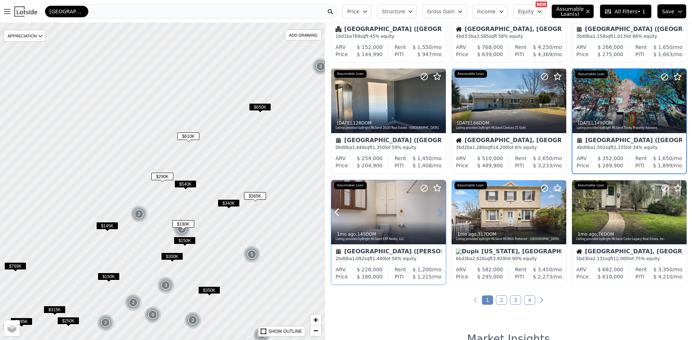
click at [440, 214] on icon at bounding box center [440, 212] width 3 height 7
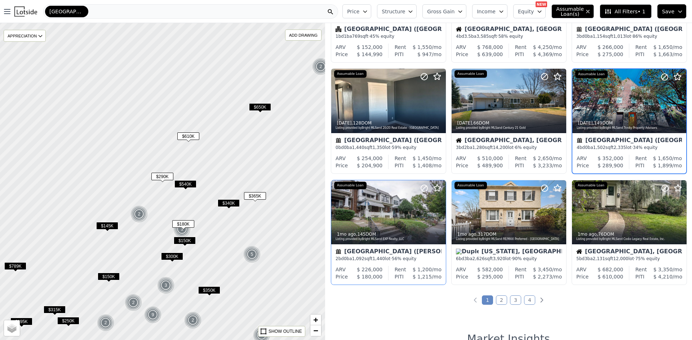
click at [405, 256] on div "Philadelphia (Logan-Fern Rock)" at bounding box center [388, 252] width 106 height 7
click at [504, 299] on link "2" at bounding box center [501, 300] width 11 height 9
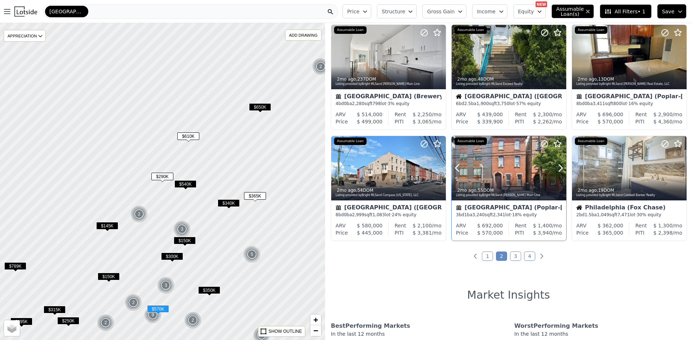
scroll to position [252, 0]
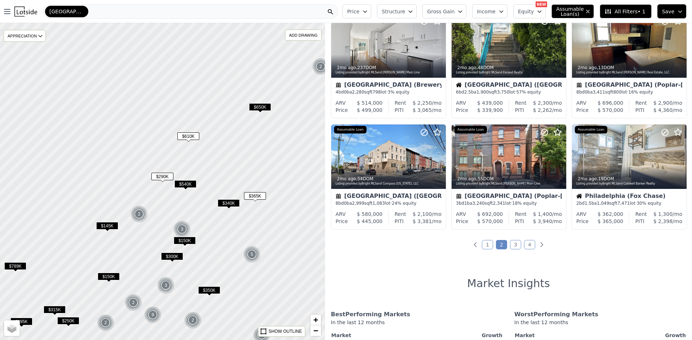
click at [510, 244] on link "3" at bounding box center [515, 244] width 11 height 9
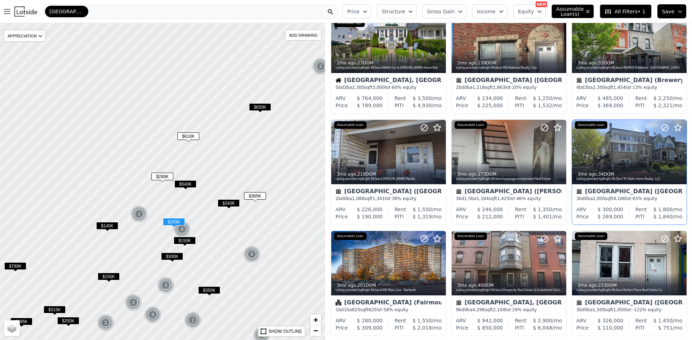
scroll to position [36, 0]
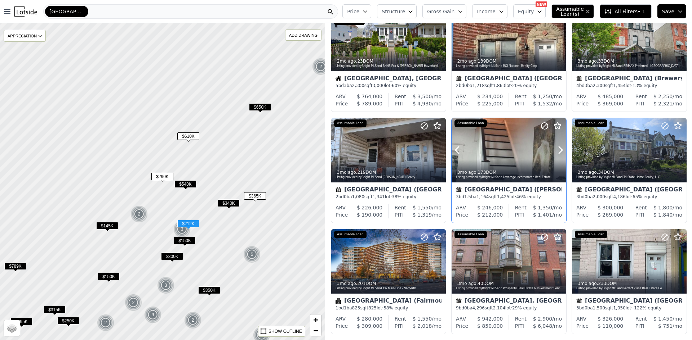
click at [511, 175] on div "3mo ago , 173 DOM" at bounding box center [509, 173] width 107 height 6
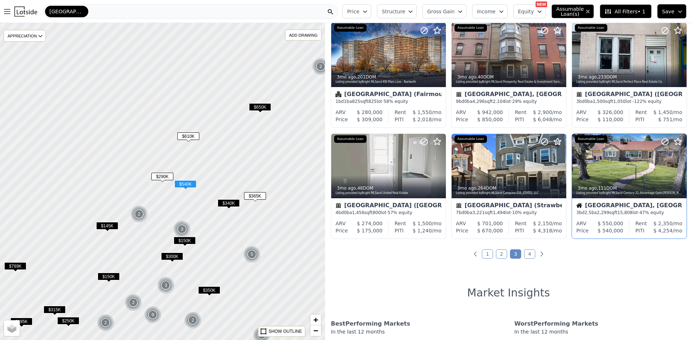
scroll to position [252, 0]
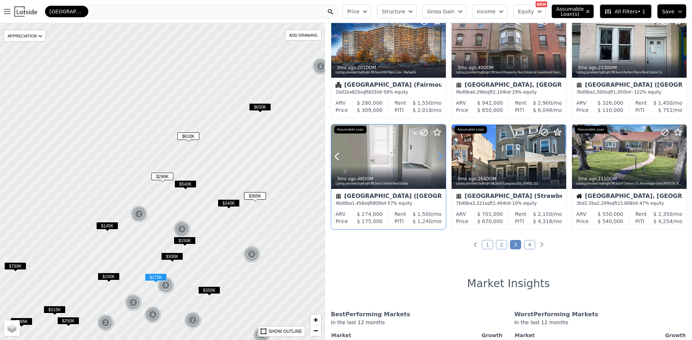
click at [436, 156] on icon at bounding box center [440, 157] width 12 height 12
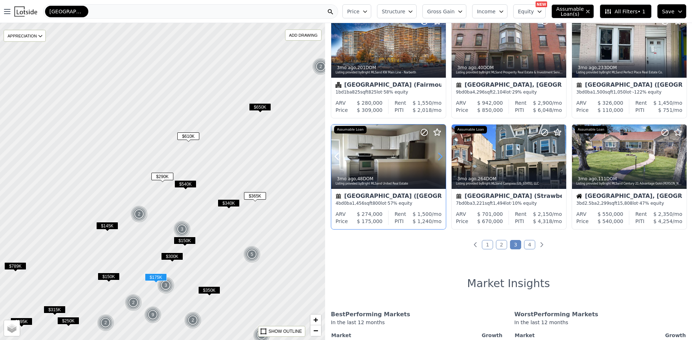
click at [436, 156] on icon at bounding box center [440, 157] width 12 height 12
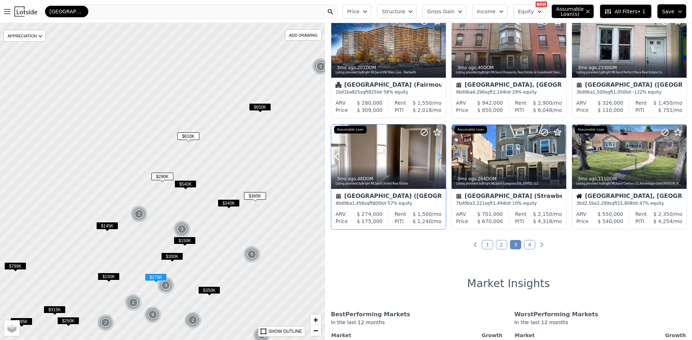
click at [436, 156] on icon at bounding box center [440, 157] width 12 height 12
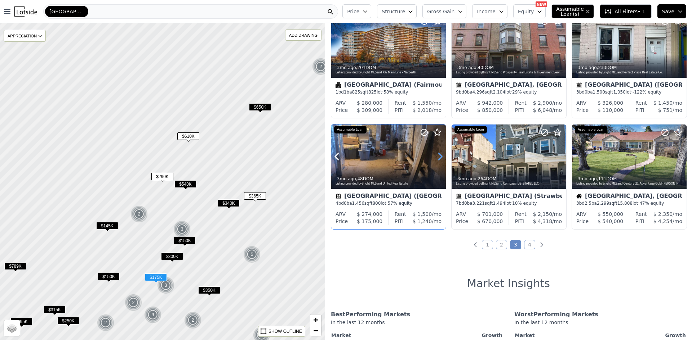
click at [436, 156] on icon at bounding box center [440, 157] width 12 height 12
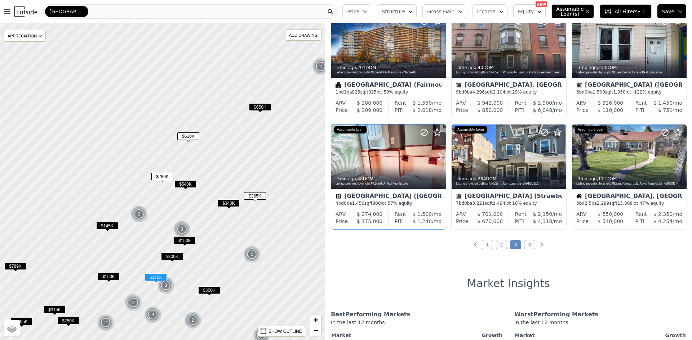
click at [414, 164] on div at bounding box center [423, 148] width 46 height 46
click at [529, 243] on link "4" at bounding box center [529, 244] width 11 height 9
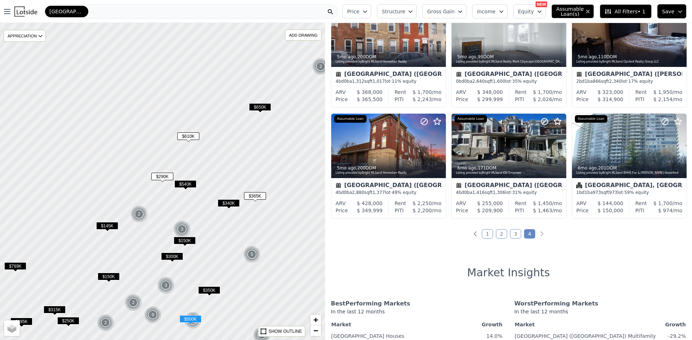
scroll to position [288, 0]
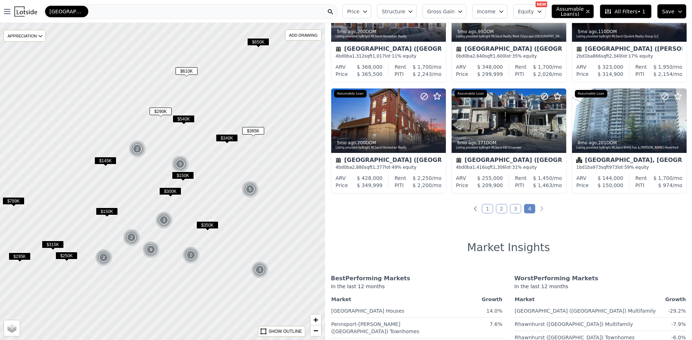
drag, startPoint x: 186, startPoint y: 175, endPoint x: 183, endPoint y: 90, distance: 84.7
click at [183, 115] on span "$540K" at bounding box center [184, 119] width 22 height 8
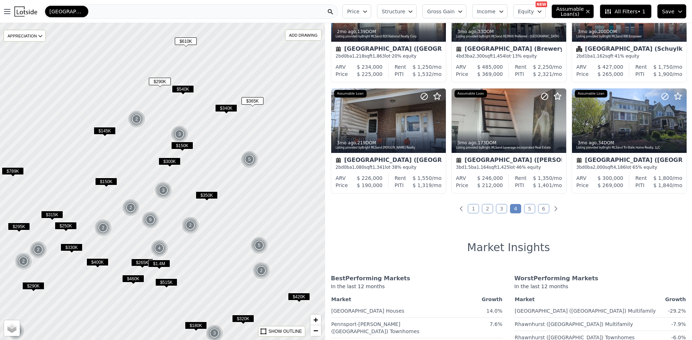
click at [113, 182] on span "$150K" at bounding box center [106, 182] width 22 height 8
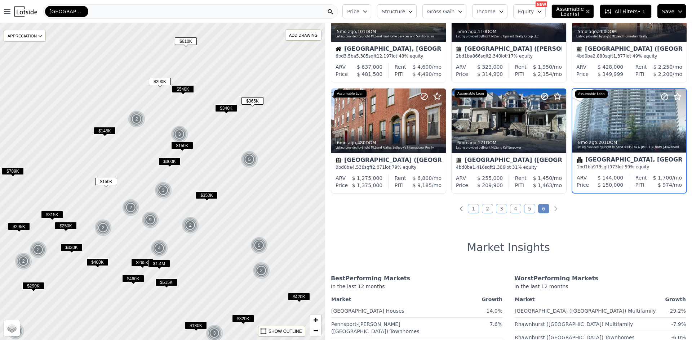
scroll to position [236, 0]
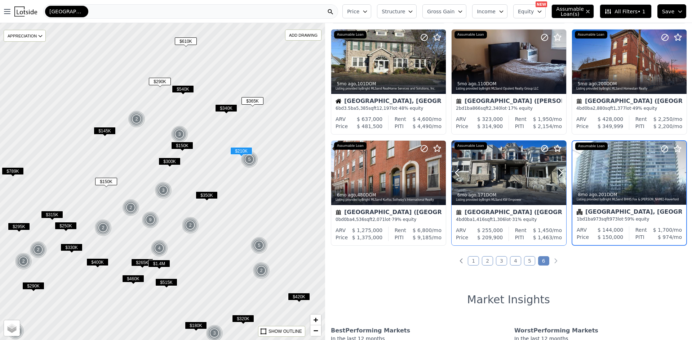
click at [513, 188] on div "6mo ago , 171 DOM Listing provided by Bright MLS and KW Empower" at bounding box center [508, 196] width 115 height 17
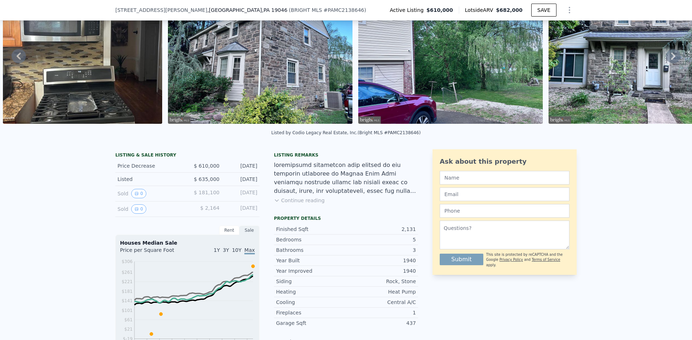
scroll to position [34, 0]
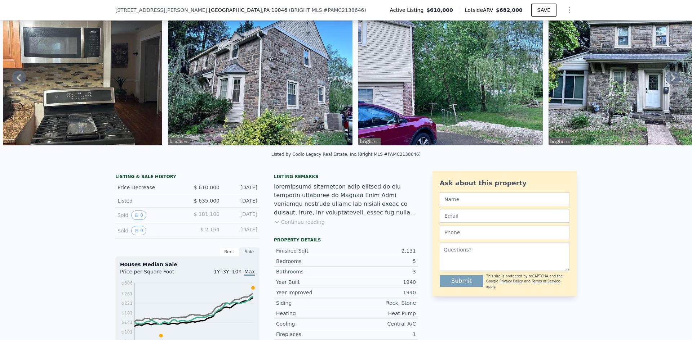
click at [293, 226] on button "Continue reading" at bounding box center [299, 222] width 51 height 7
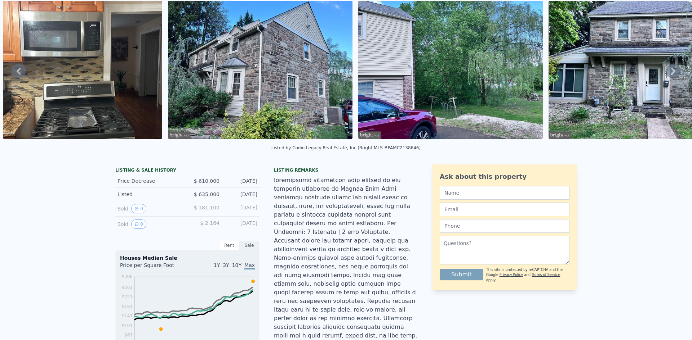
scroll to position [3, 0]
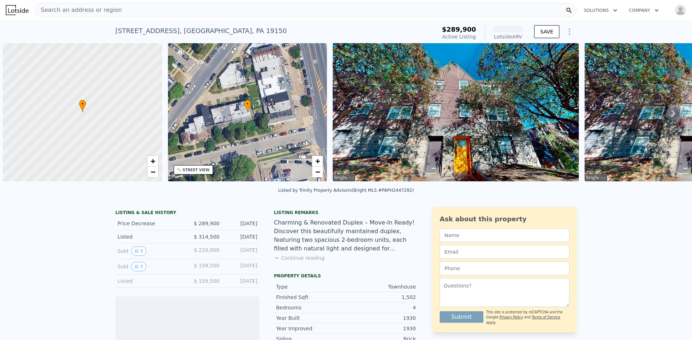
scroll to position [0, 3]
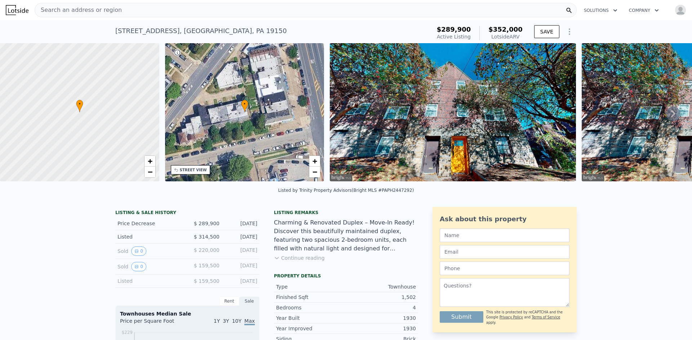
click at [670, 119] on icon at bounding box center [673, 114] width 14 height 14
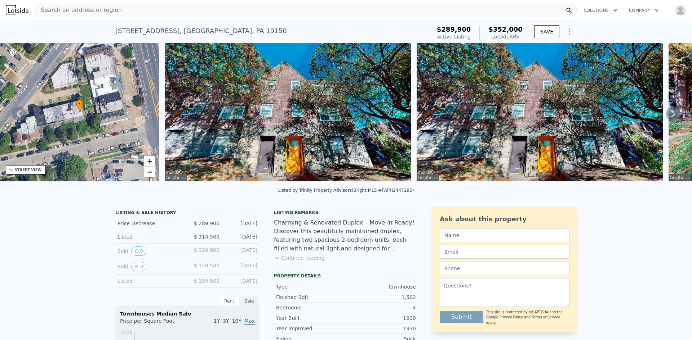
click at [670, 119] on icon at bounding box center [673, 114] width 14 height 14
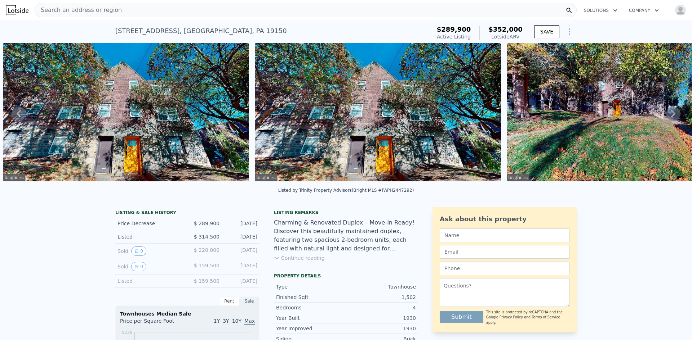
click at [670, 119] on icon at bounding box center [673, 114] width 14 height 14
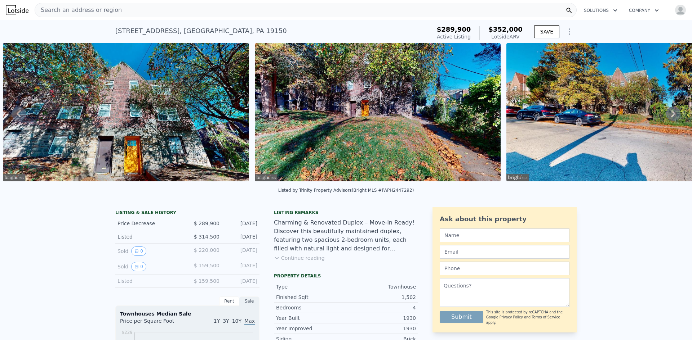
click at [670, 119] on icon at bounding box center [673, 114] width 14 height 14
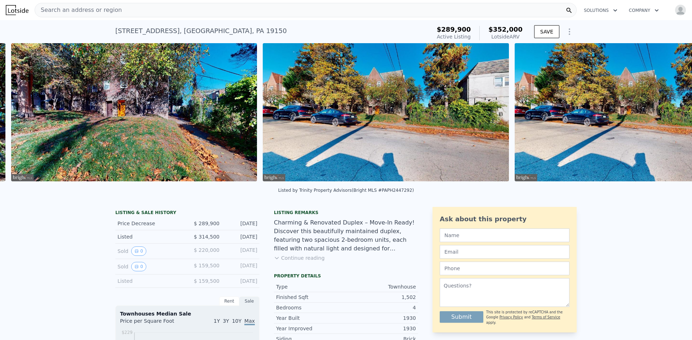
scroll to position [0, 833]
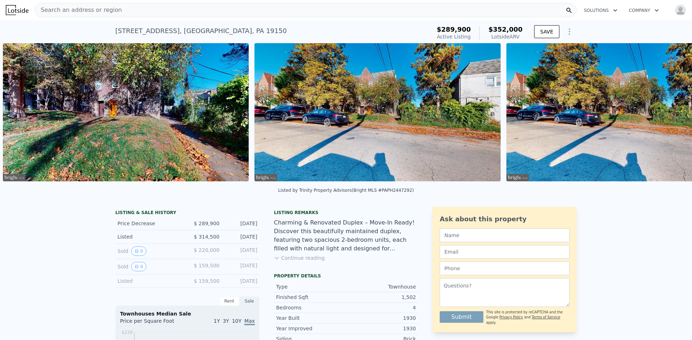
click at [670, 119] on img at bounding box center [629, 112] width 246 height 138
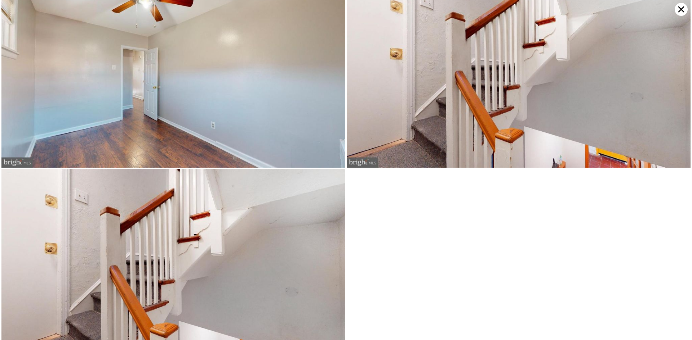
scroll to position [1398, 0]
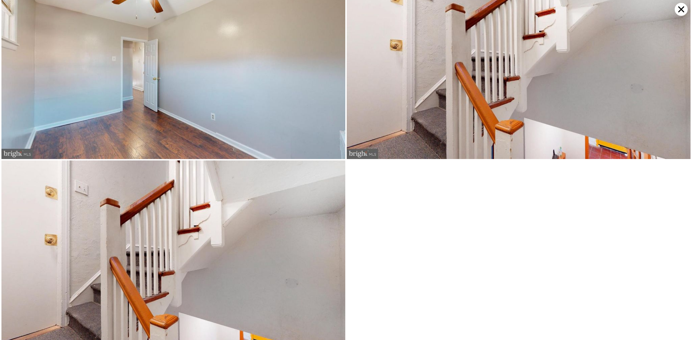
click at [679, 11] on icon at bounding box center [681, 9] width 6 height 6
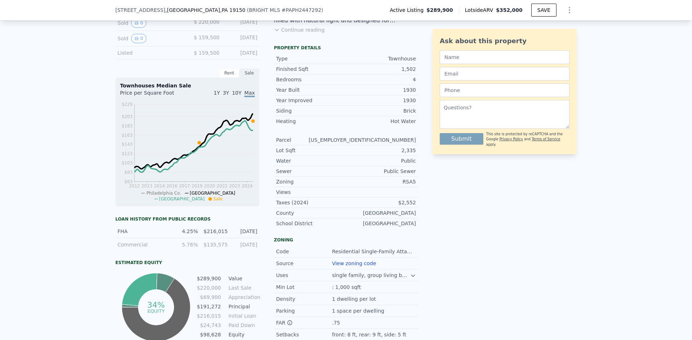
scroll to position [286, 0]
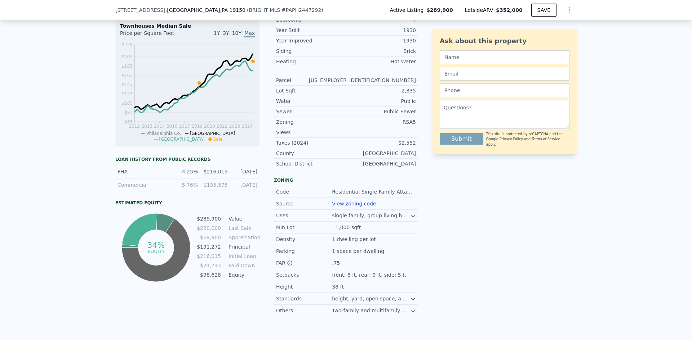
click at [347, 207] on link "View zoning code" at bounding box center [354, 204] width 44 height 6
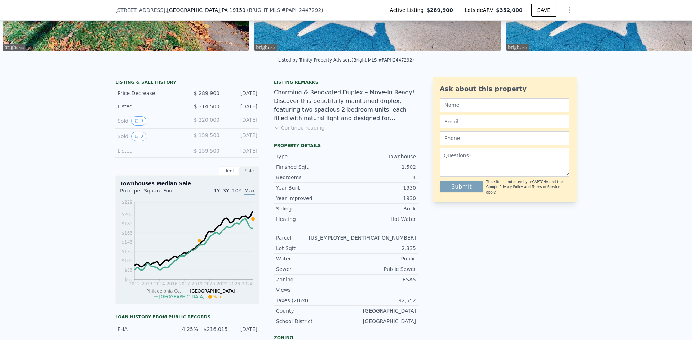
scroll to position [106, 0]
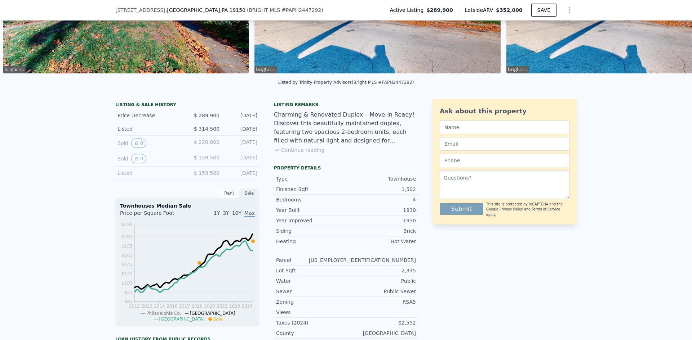
click at [283, 154] on button "Continue reading" at bounding box center [299, 150] width 51 height 7
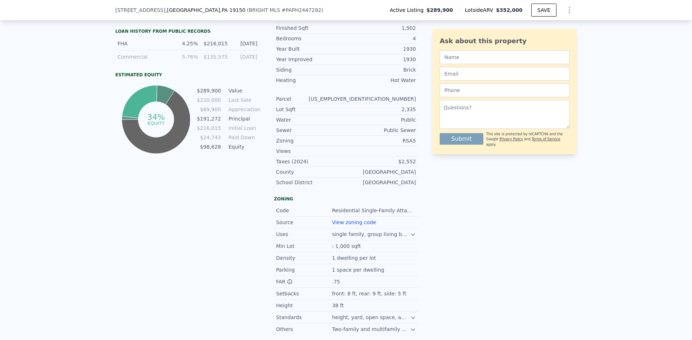
scroll to position [430, 0]
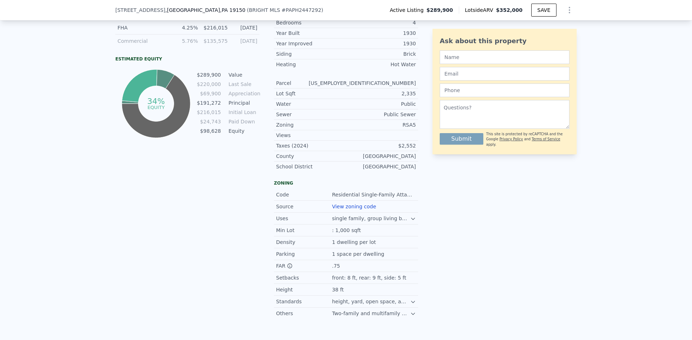
click at [410, 216] on icon at bounding box center [413, 219] width 6 height 6
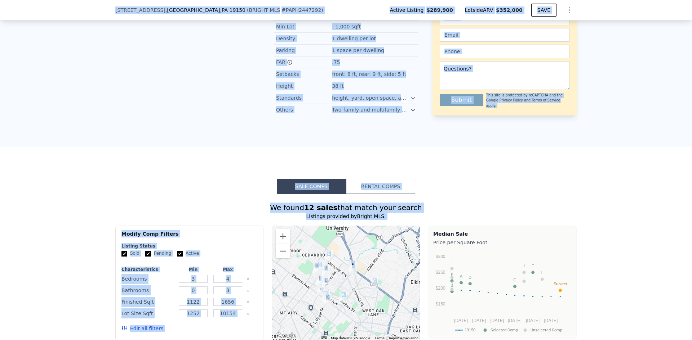
scroll to position [718, 0]
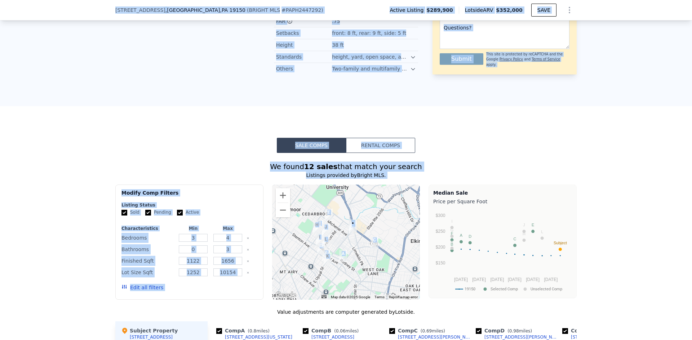
drag, startPoint x: 114, startPoint y: 29, endPoint x: 402, endPoint y: 160, distance: 317.0
click at [450, 162] on div "We found 12 sales that match your search" at bounding box center [345, 167] width 461 height 10
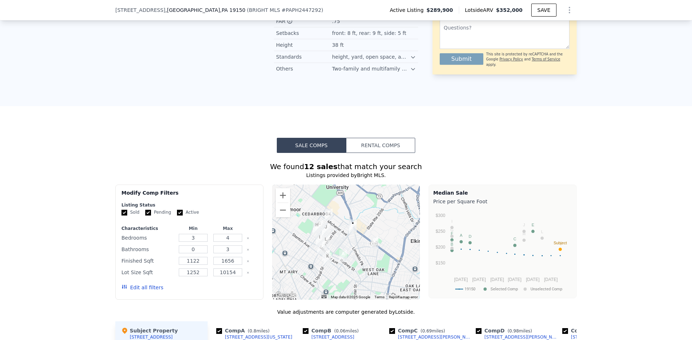
click at [393, 138] on button "Rental Comps" at bounding box center [380, 145] width 69 height 15
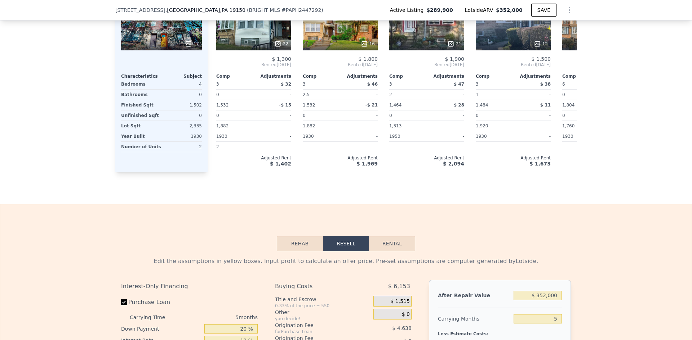
scroll to position [1078, 0]
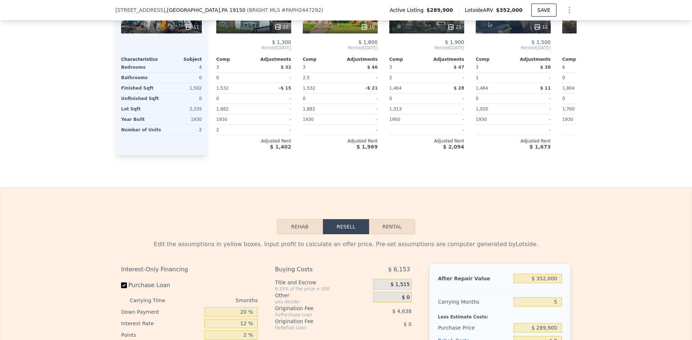
click at [392, 219] on button "Rental" at bounding box center [392, 226] width 46 height 15
select select "30"
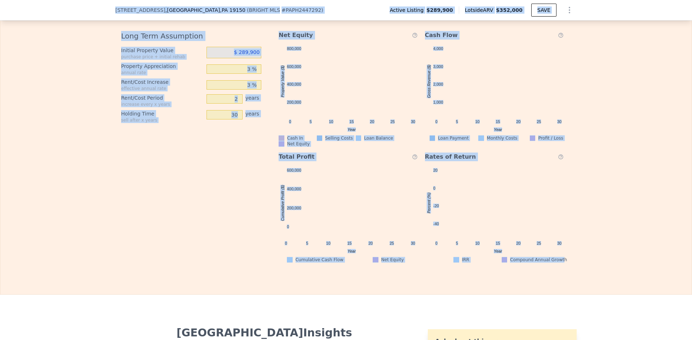
scroll to position [1547, 0]
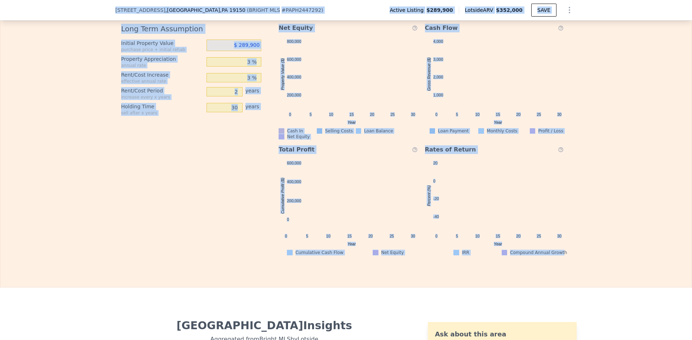
drag, startPoint x: 113, startPoint y: 32, endPoint x: 558, endPoint y: 257, distance: 498.1
copy div "2415 80th Ave , Philadelphia , PA 19150 ( BRIGHT MLS # PAPH2447292 ) Active Lis…"
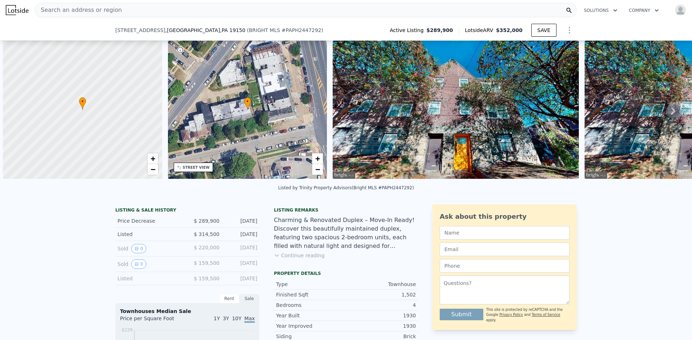
scroll to position [0, 3]
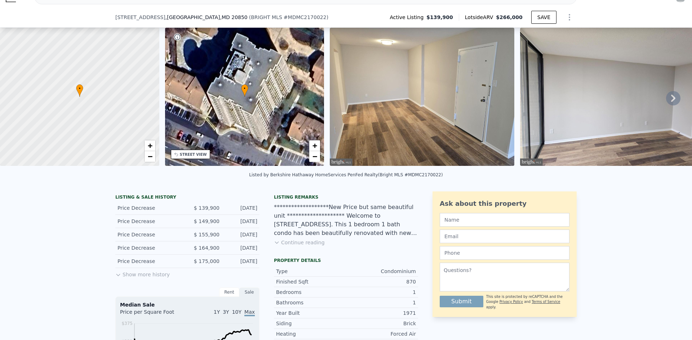
scroll to position [70, 0]
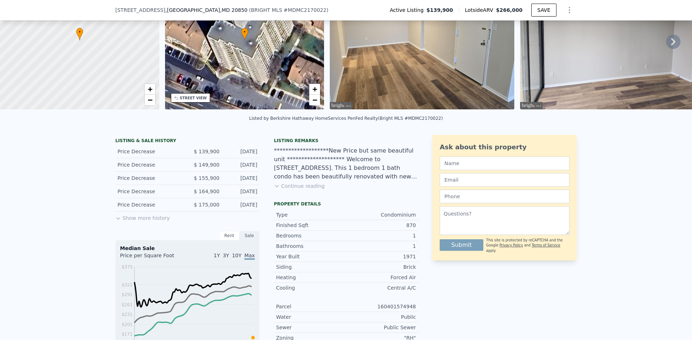
click at [305, 190] on button "Continue reading" at bounding box center [299, 186] width 51 height 7
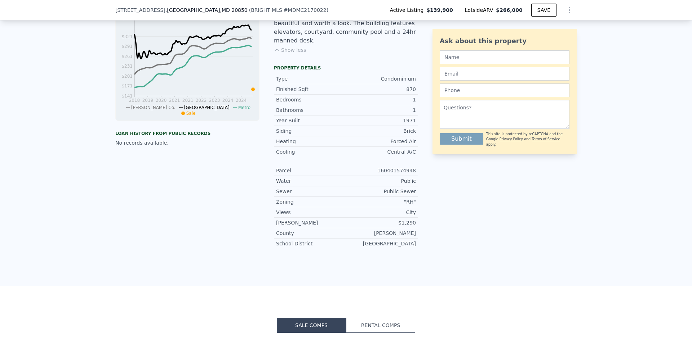
scroll to position [322, 0]
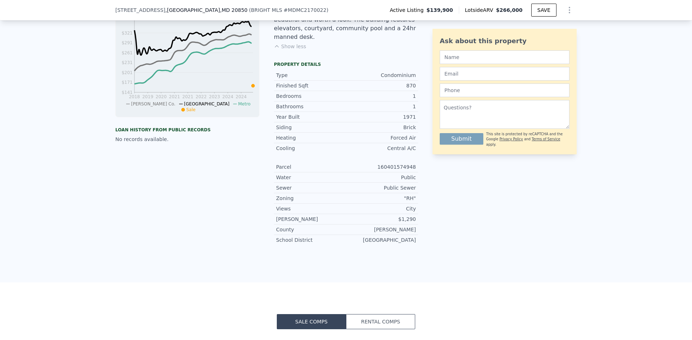
click at [399, 315] on button "Rental Comps" at bounding box center [380, 322] width 69 height 15
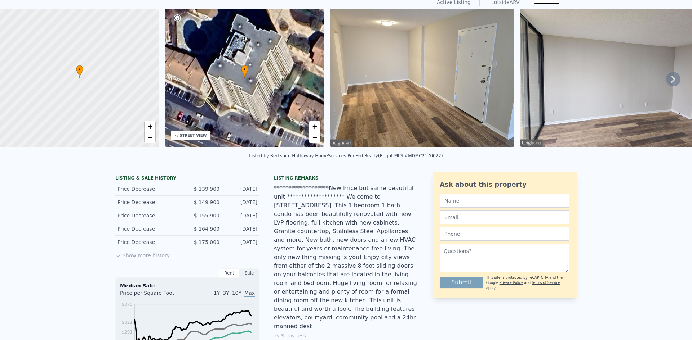
scroll to position [3, 0]
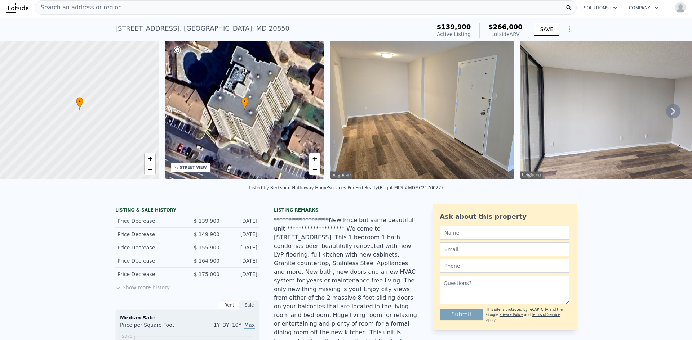
click at [669, 111] on icon at bounding box center [673, 111] width 14 height 14
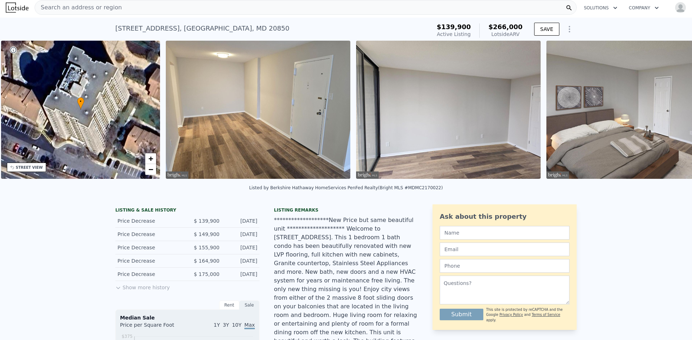
scroll to position [0, 168]
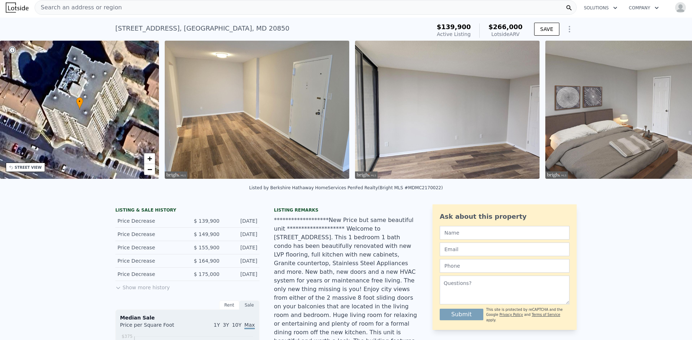
click at [669, 111] on img at bounding box center [637, 110] width 184 height 138
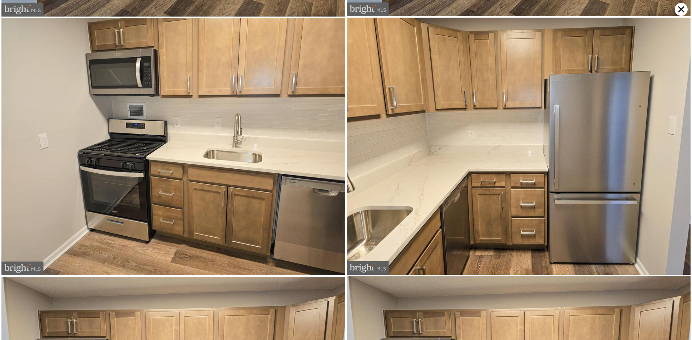
scroll to position [2316, 0]
click at [682, 10] on icon at bounding box center [681, 9] width 6 height 6
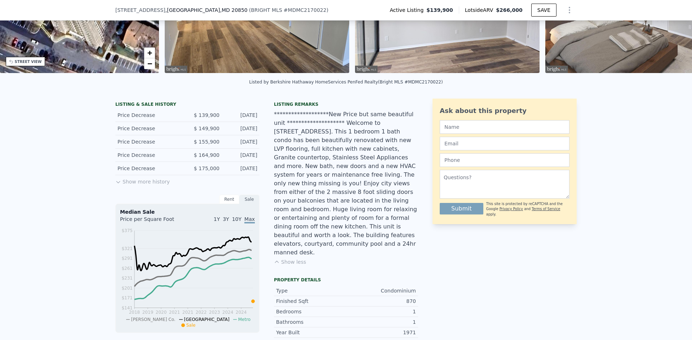
scroll to position [108, 0]
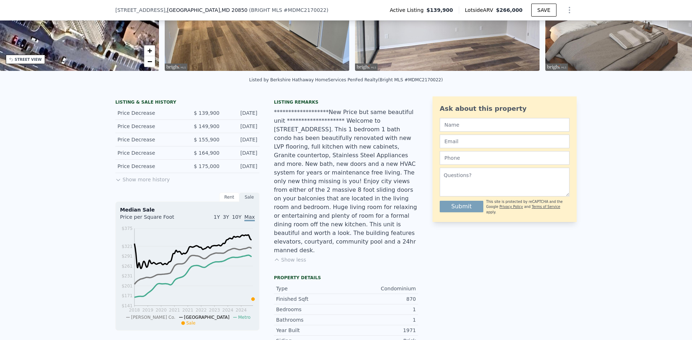
drag, startPoint x: 270, startPoint y: 189, endPoint x: 357, endPoint y: 230, distance: 96.9
click at [357, 230] on div "LISTING & SALE HISTORY Price Decrease $ 139,900 Aug 13, 2025 Price Decrease $ 1…" at bounding box center [266, 281] width 303 height 368
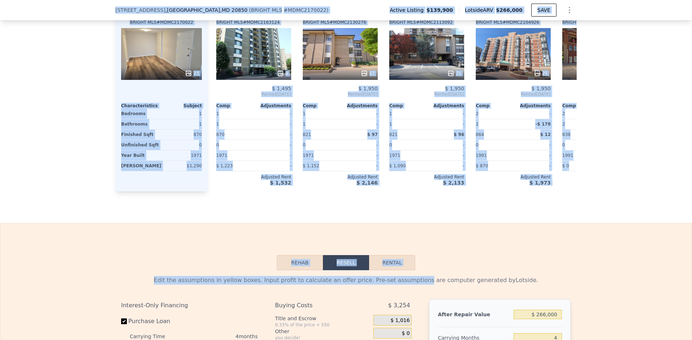
scroll to position [862, 0]
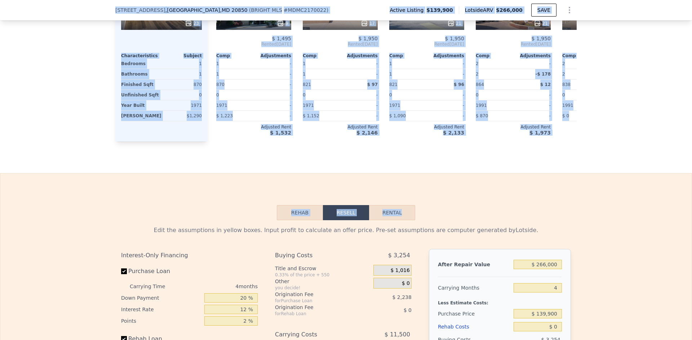
drag, startPoint x: 112, startPoint y: 31, endPoint x: 427, endPoint y: 178, distance: 347.9
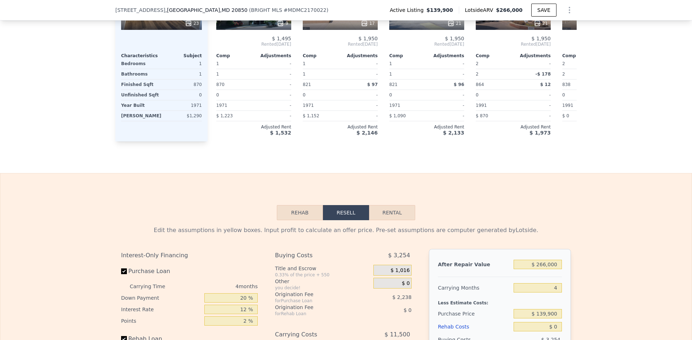
click at [401, 205] on button "Rental" at bounding box center [392, 212] width 46 height 15
select select "30"
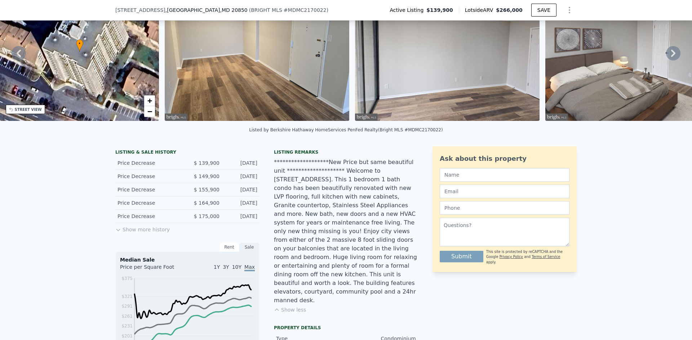
scroll to position [34, 0]
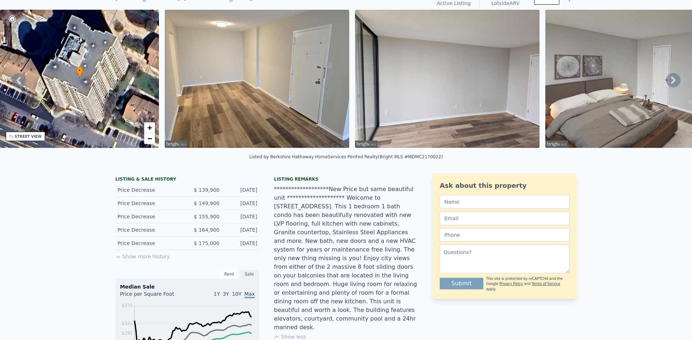
scroll to position [0, 0]
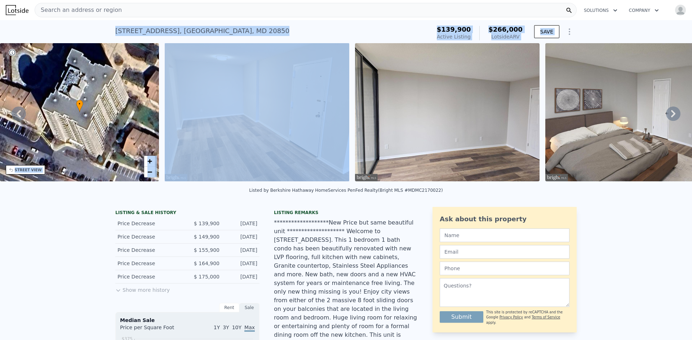
click at [102, 26] on div "118 Monroe St Apt 1206 , Rockville , MD 20850 Active at $139,900 (~ARV $266k ) …" at bounding box center [346, 31] width 692 height 23
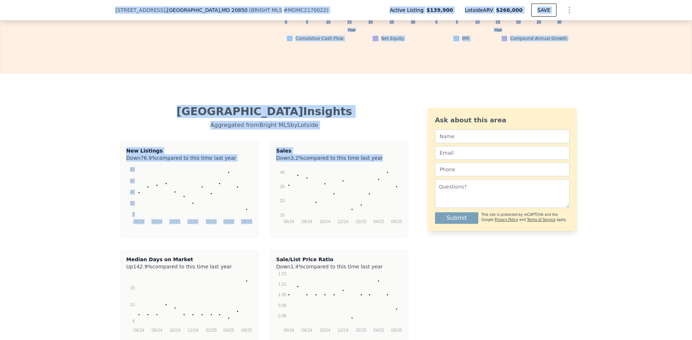
scroll to position [1691, 0]
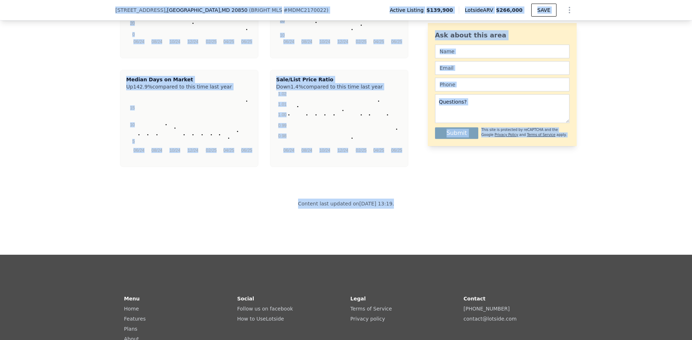
drag, startPoint x: 112, startPoint y: 30, endPoint x: 396, endPoint y: 193, distance: 327.0
copy div "**********"
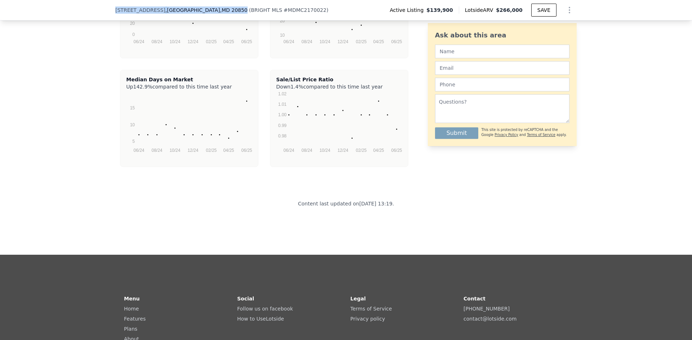
drag, startPoint x: 112, startPoint y: 10, endPoint x: 215, endPoint y: 10, distance: 103.4
click at [215, 10] on div "118 Monroe St Apt 1206 , Rockville , MD 20850 ( BRIGHT MLS # MDMC2170022 ) Acti…" at bounding box center [346, 10] width 692 height 21
copy div "118 Monroe St Apt 1206 , Rockville , MD 20850"
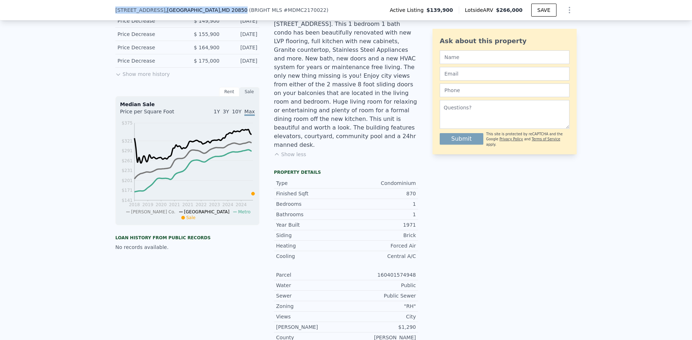
scroll to position [70, 0]
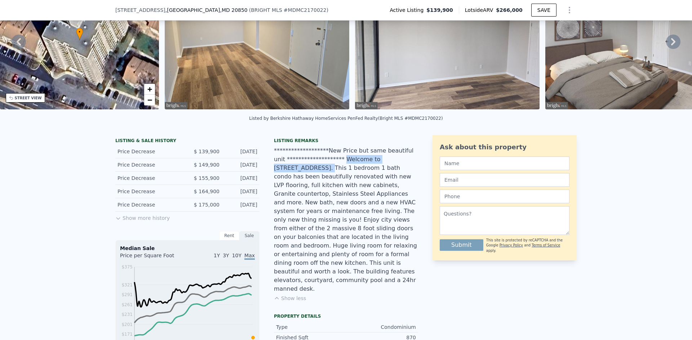
drag, startPoint x: 320, startPoint y: 164, endPoint x: 394, endPoint y: 166, distance: 74.6
click at [394, 166] on div "**********" at bounding box center [346, 220] width 144 height 147
copy div "Welcome to 118 Monroe street."
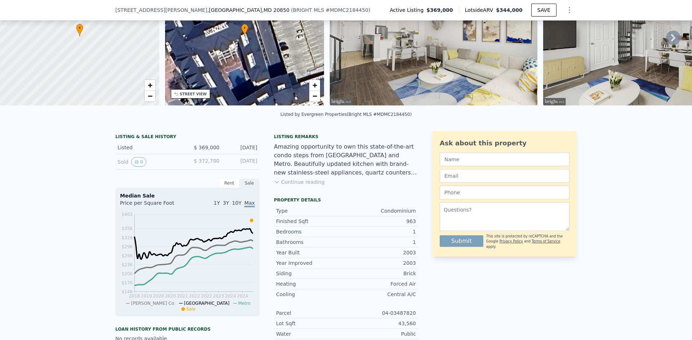
scroll to position [70, 0]
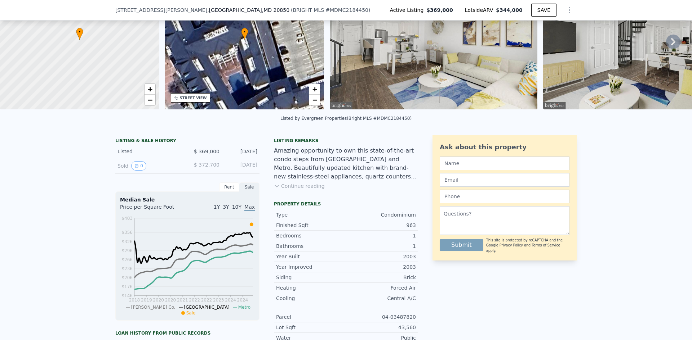
click at [308, 190] on button "Continue reading" at bounding box center [299, 186] width 51 height 7
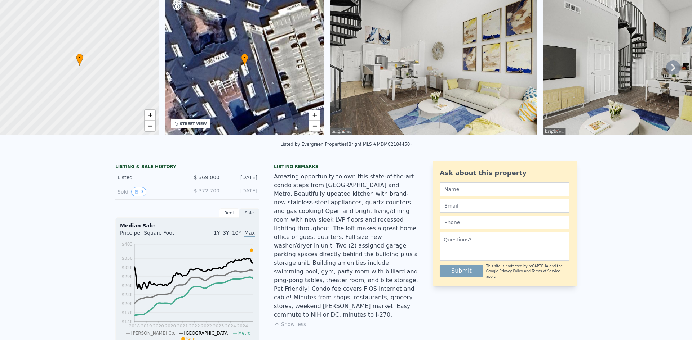
scroll to position [3, 0]
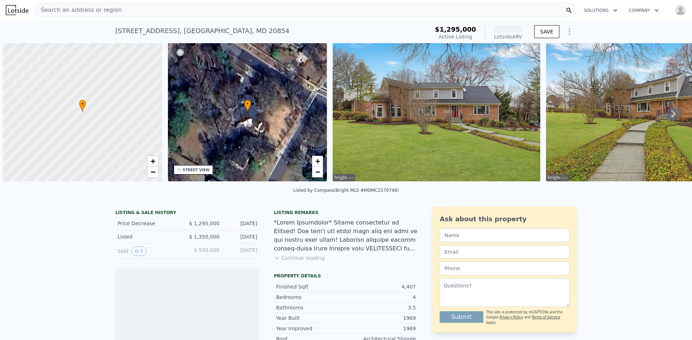
scroll to position [0, 3]
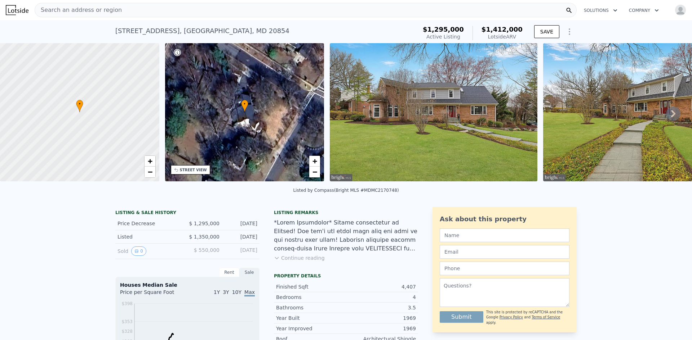
click at [410, 132] on img at bounding box center [434, 112] width 208 height 138
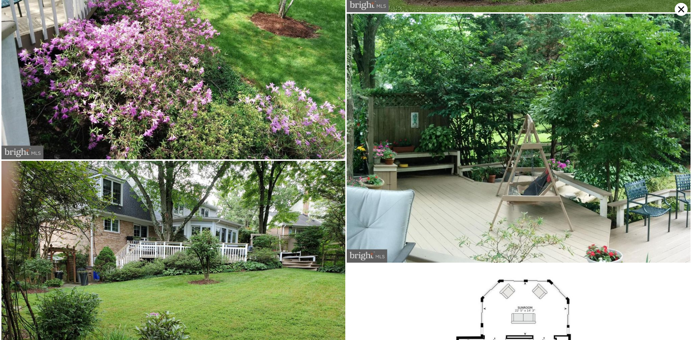
scroll to position [5191, 0]
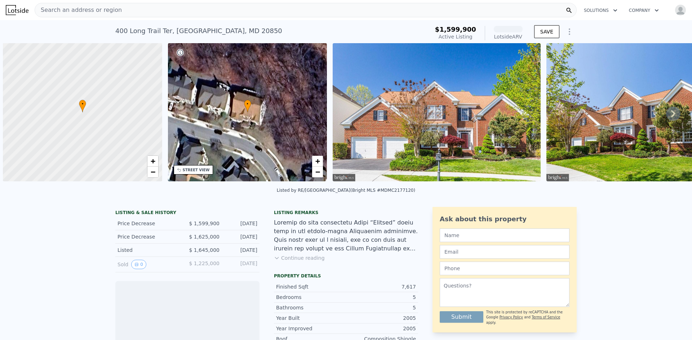
scroll to position [0, 3]
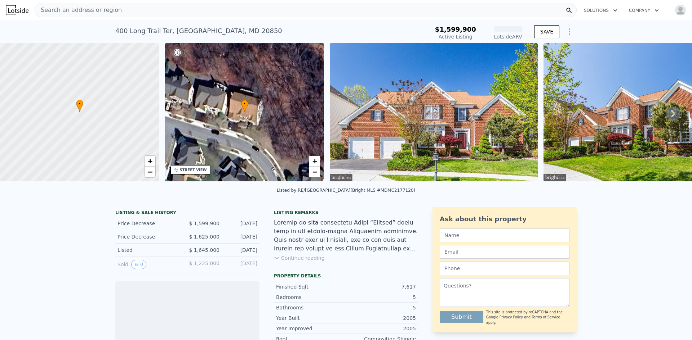
click at [470, 121] on img at bounding box center [434, 112] width 208 height 138
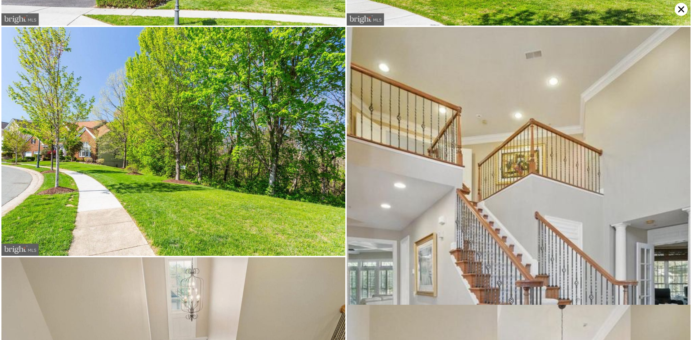
scroll to position [228, 0]
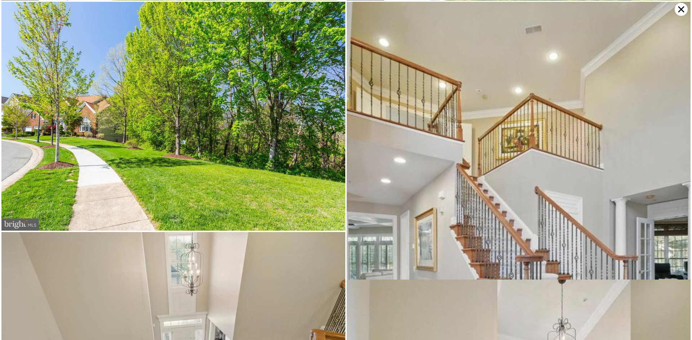
click at [681, 11] on icon at bounding box center [681, 9] width 13 height 13
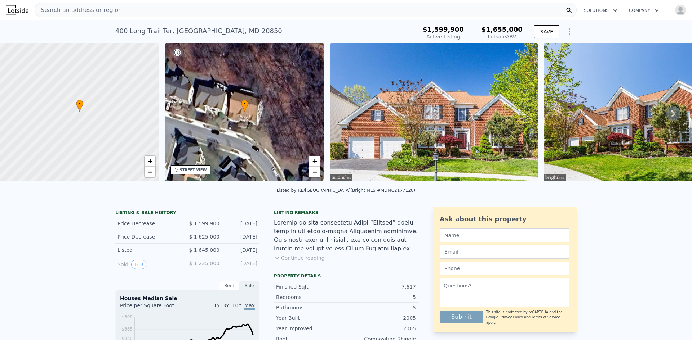
click at [301, 262] on button "Continue reading" at bounding box center [299, 258] width 51 height 7
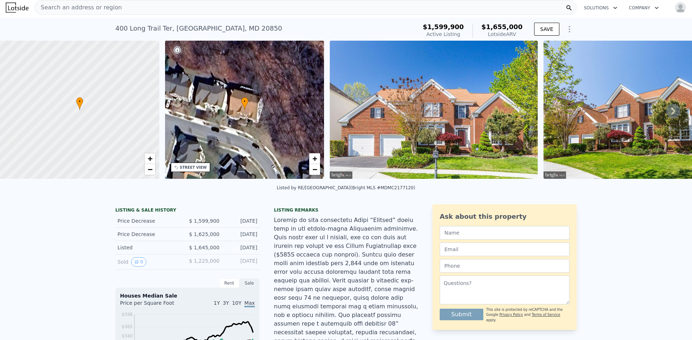
scroll to position [0, 0]
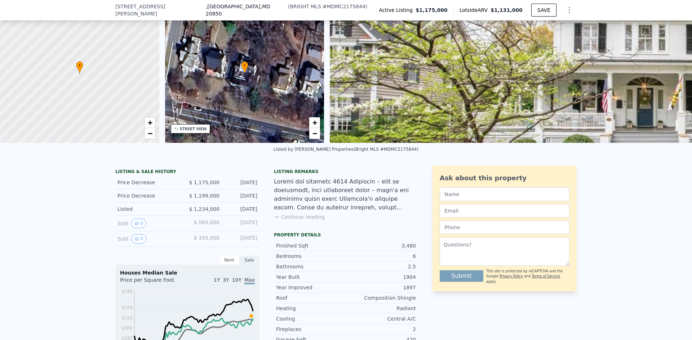
scroll to position [34, 0]
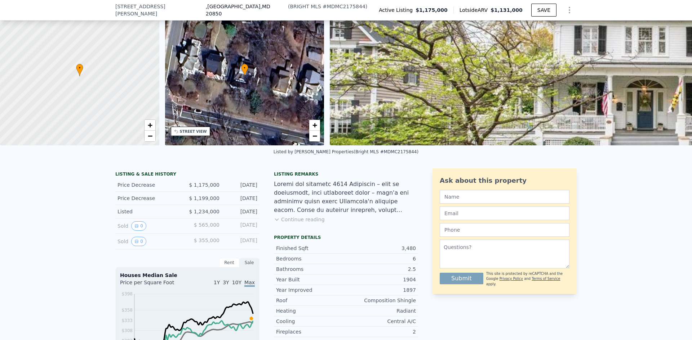
click at [276, 223] on icon at bounding box center [277, 220] width 6 height 6
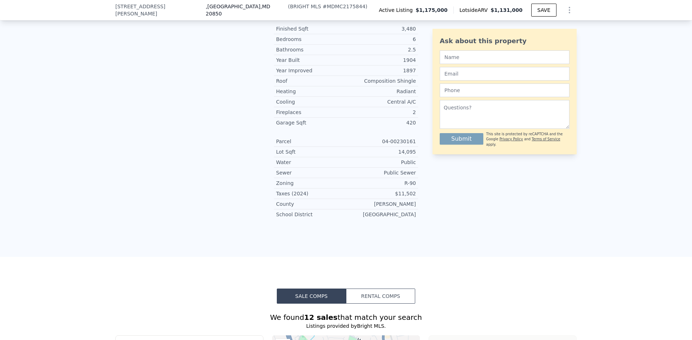
scroll to position [468, 0]
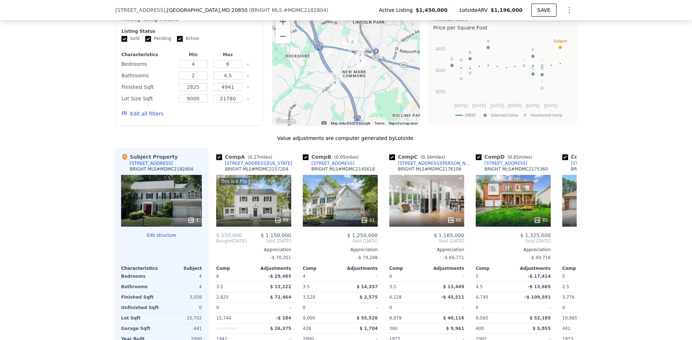
scroll to position [610, 0]
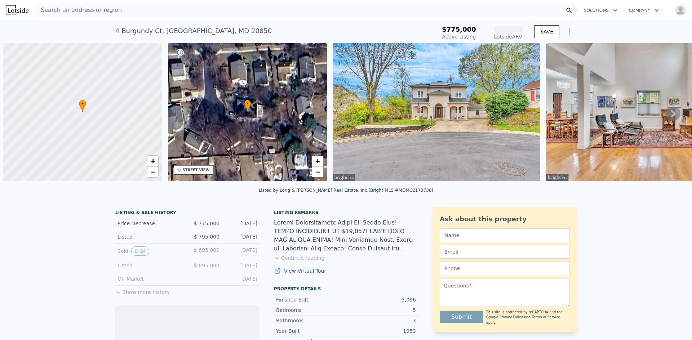
scroll to position [0, 3]
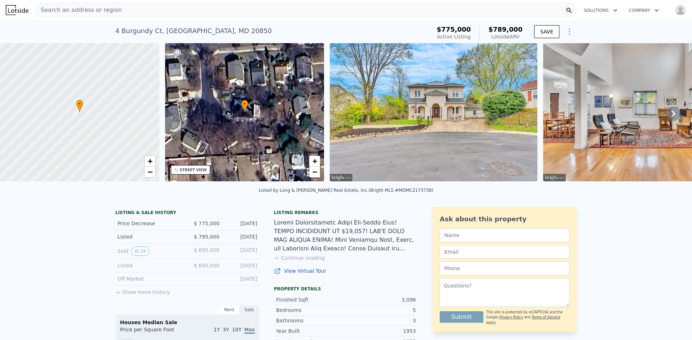
click at [670, 115] on icon at bounding box center [673, 114] width 14 height 14
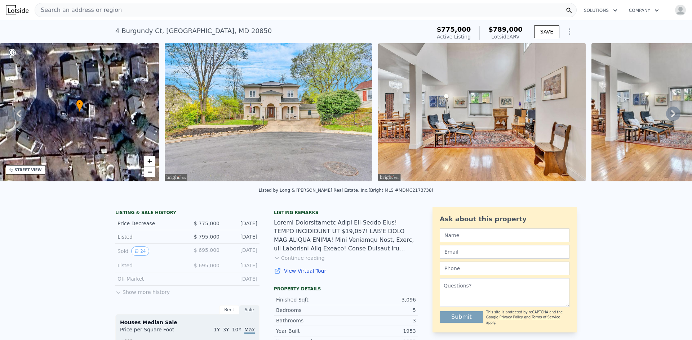
click at [671, 116] on icon at bounding box center [673, 113] width 4 height 7
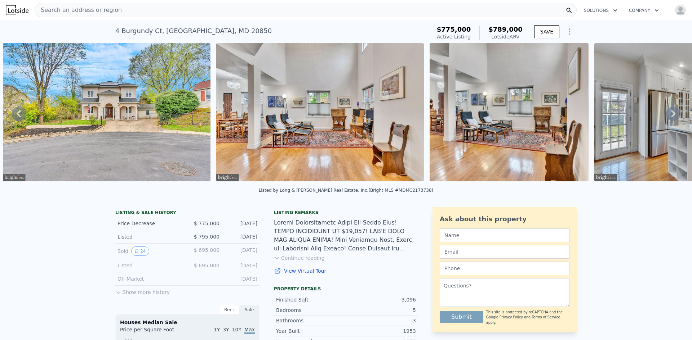
click at [671, 116] on icon at bounding box center [673, 113] width 4 height 7
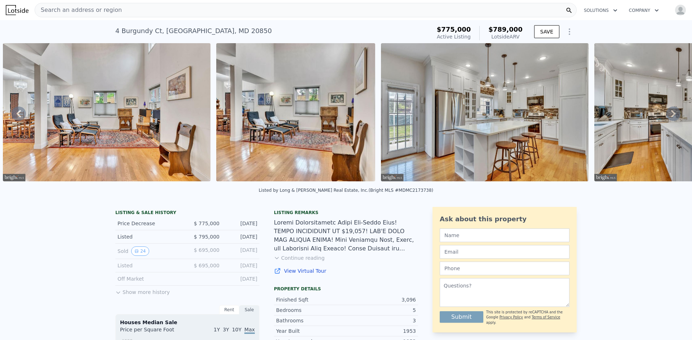
click at [671, 116] on icon at bounding box center [673, 113] width 4 height 7
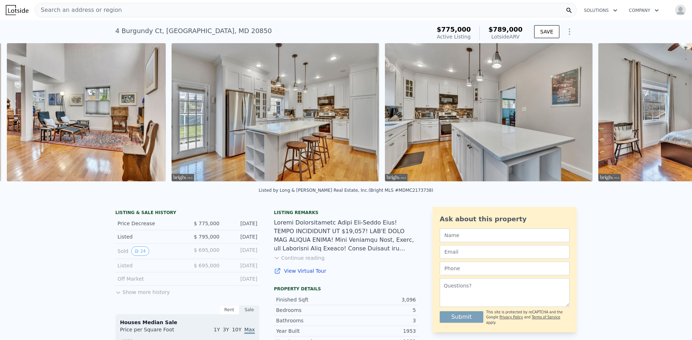
scroll to position [0, 756]
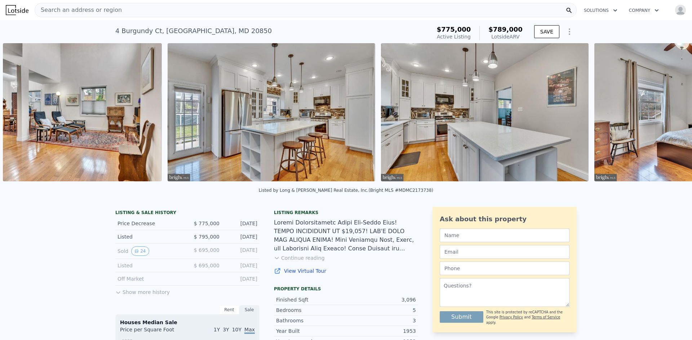
click at [669, 116] on img at bounding box center [698, 112] width 208 height 138
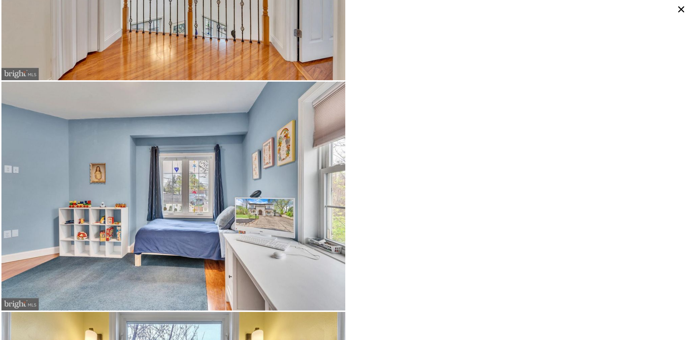
scroll to position [4120, 0]
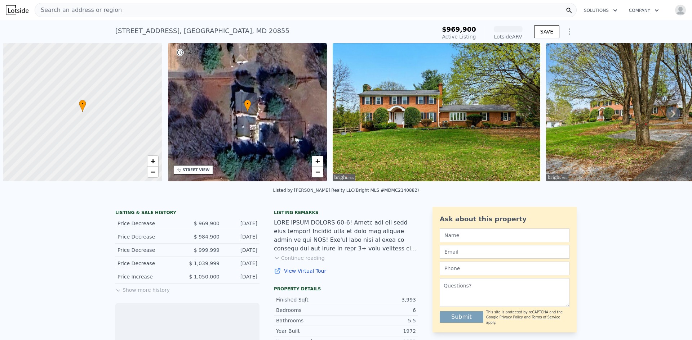
scroll to position [0, 3]
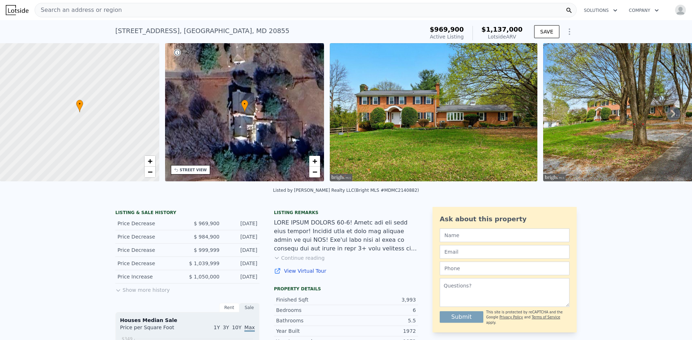
click at [476, 135] on img at bounding box center [434, 112] width 208 height 138
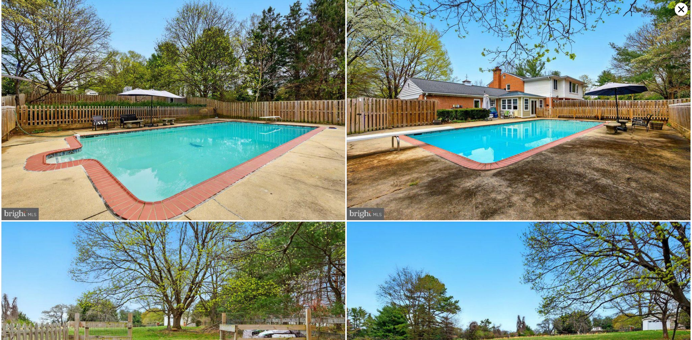
scroll to position [9500, 0]
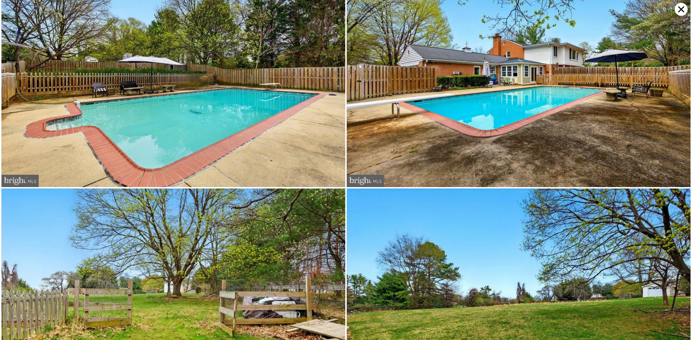
click at [677, 10] on icon at bounding box center [681, 9] width 13 height 13
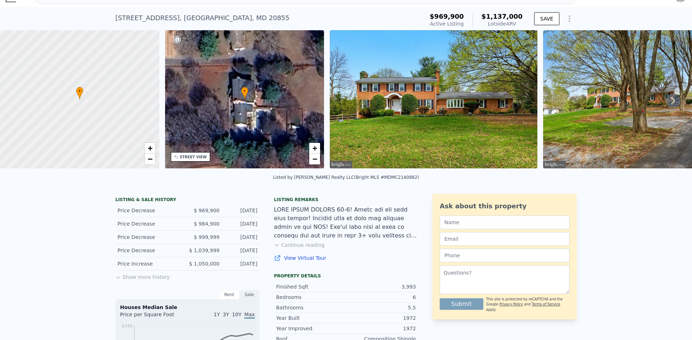
scroll to position [70, 0]
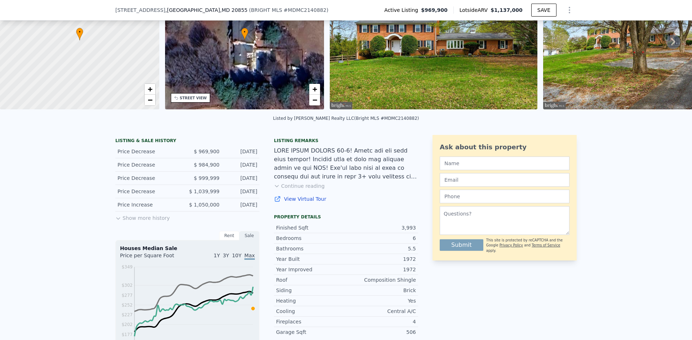
click at [286, 190] on button "Continue reading" at bounding box center [299, 186] width 51 height 7
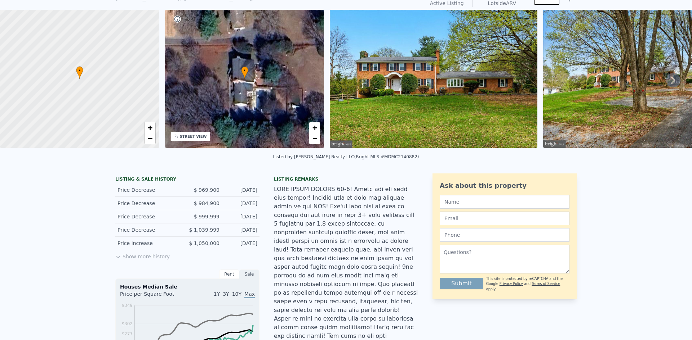
scroll to position [0, 0]
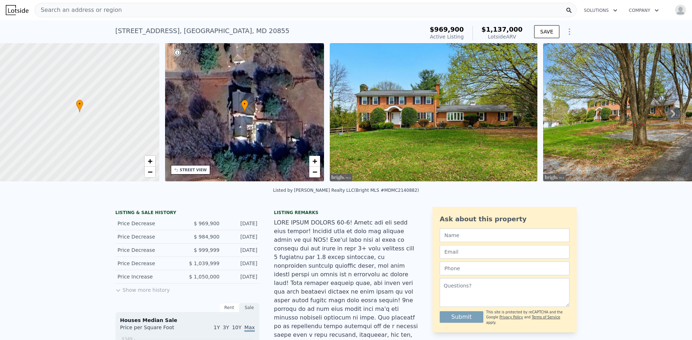
click at [670, 117] on icon at bounding box center [673, 114] width 14 height 14
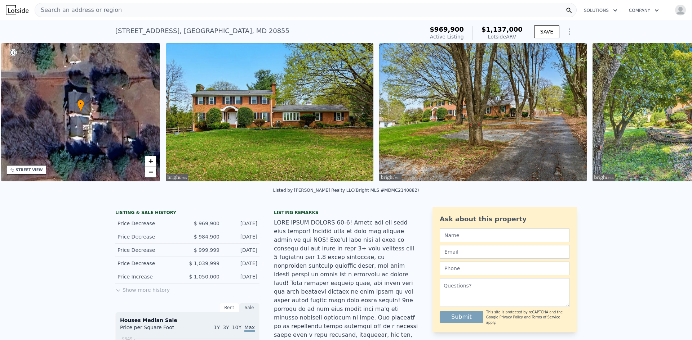
scroll to position [0, 168]
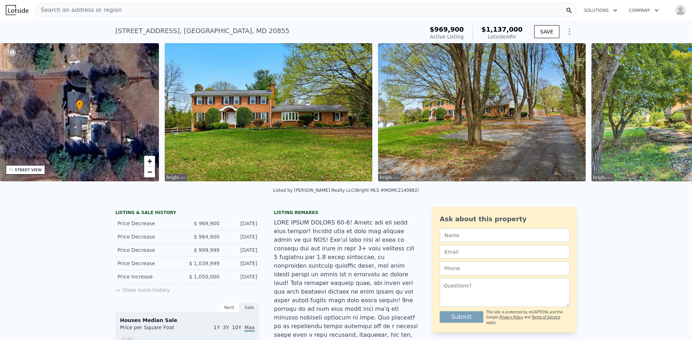
click at [670, 117] on img at bounding box center [695, 112] width 208 height 138
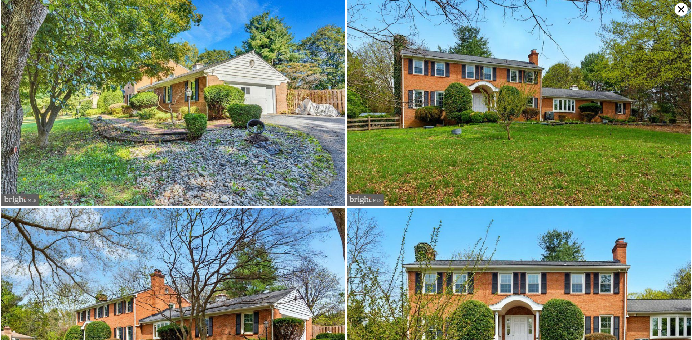
scroll to position [229, 0]
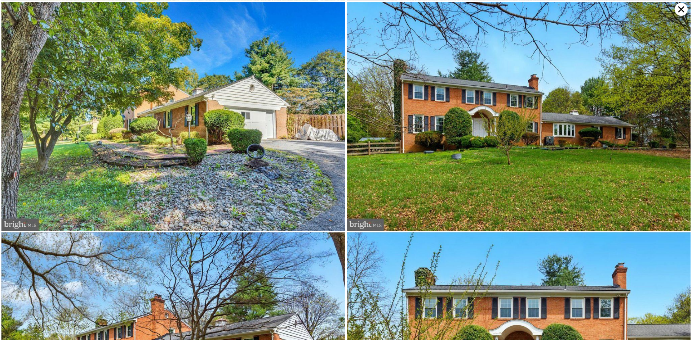
click at [677, 9] on icon at bounding box center [681, 9] width 13 height 13
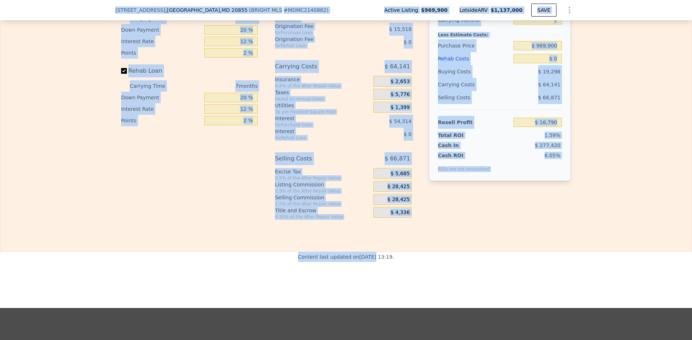
scroll to position [1295, 0]
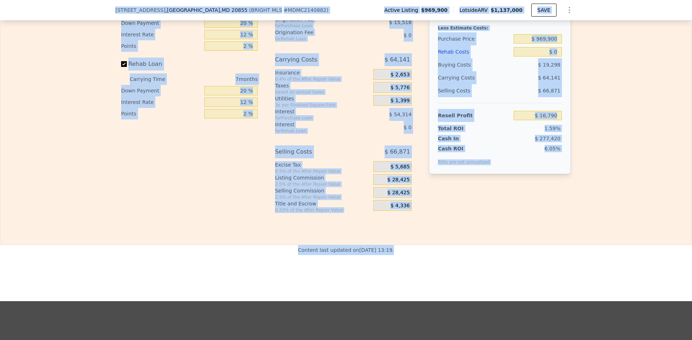
drag, startPoint x: 111, startPoint y: 30, endPoint x: 394, endPoint y: 228, distance: 345.9
copy div "17401 Bowie Mill Rd , Montgomery County , MD 20855 ( BRIGHT MLS # MDMC2140882 )…"
click at [540, 205] on div "Rehab Resell Rental Edit the assumptions in yellow boxes. Input profit to calcu…" at bounding box center [346, 71] width 692 height 347
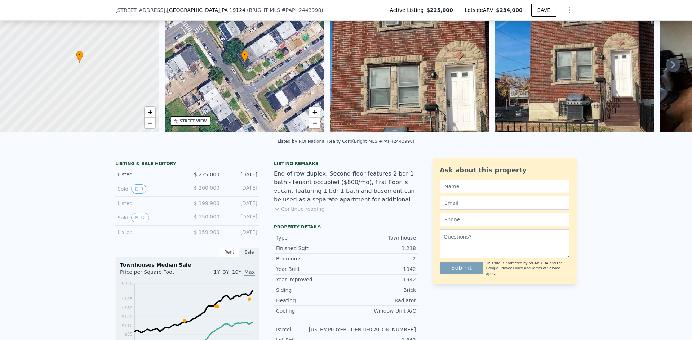
scroll to position [70, 0]
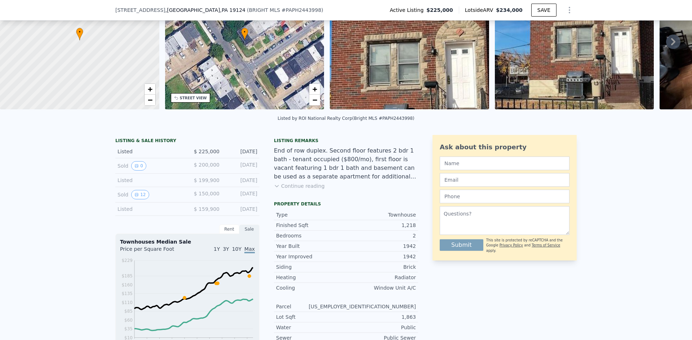
click at [300, 190] on button "Continue reading" at bounding box center [299, 186] width 51 height 7
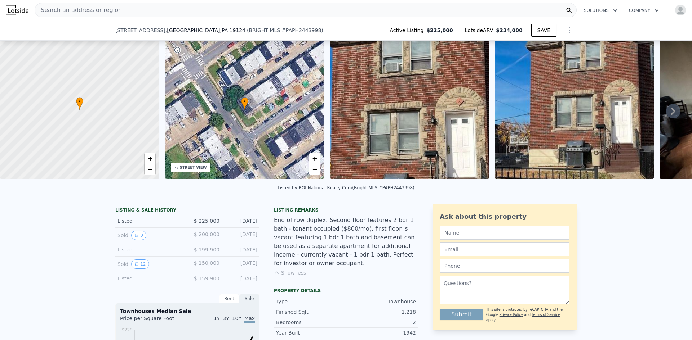
scroll to position [214, 0]
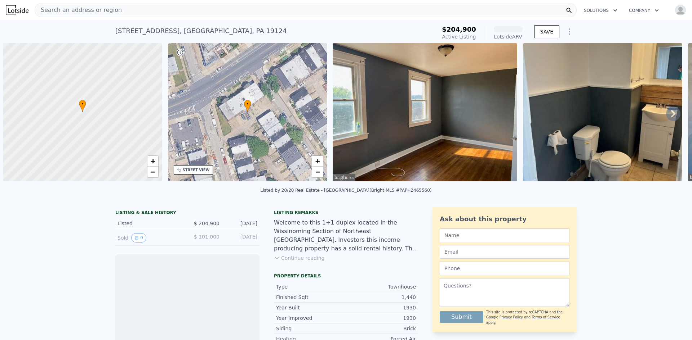
scroll to position [0, 3]
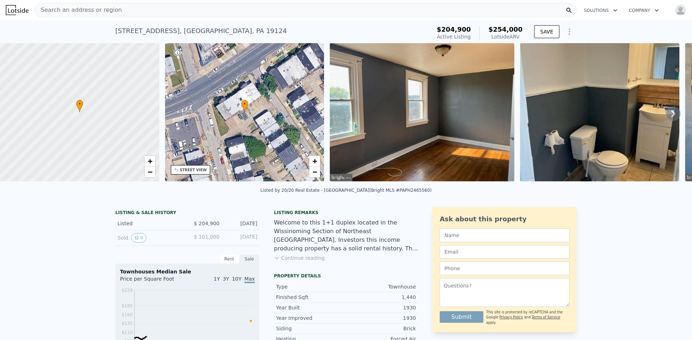
click at [458, 129] on img at bounding box center [422, 112] width 184 height 138
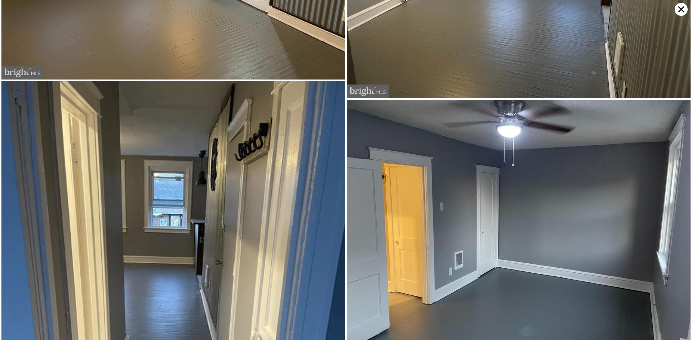
scroll to position [1050, 0]
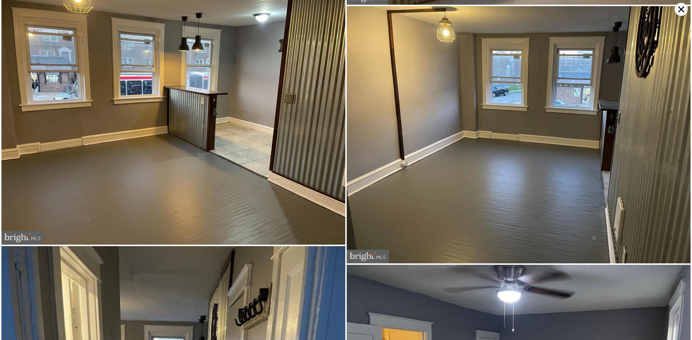
drag, startPoint x: 678, startPoint y: 13, endPoint x: 519, endPoint y: 116, distance: 189.5
click at [678, 13] on icon at bounding box center [681, 9] width 13 height 13
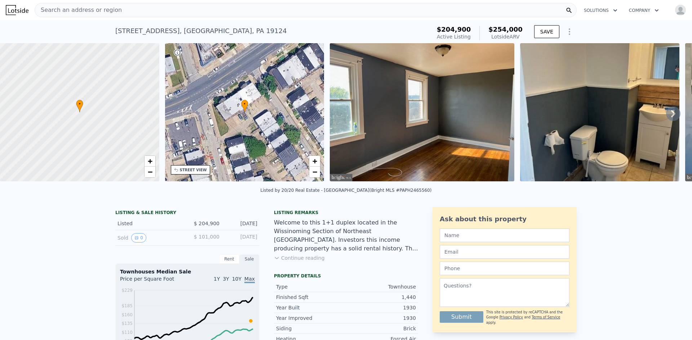
click at [281, 262] on button "Continue reading" at bounding box center [299, 258] width 51 height 7
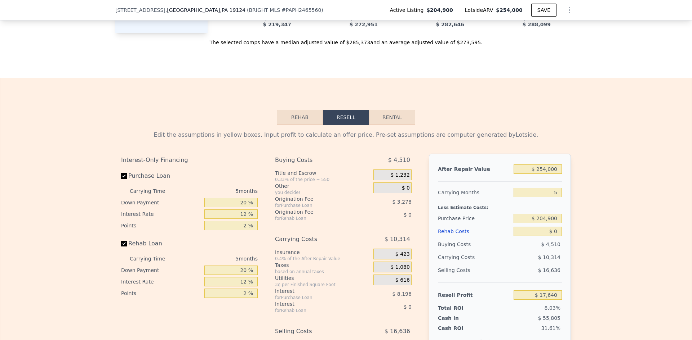
scroll to position [970, 0]
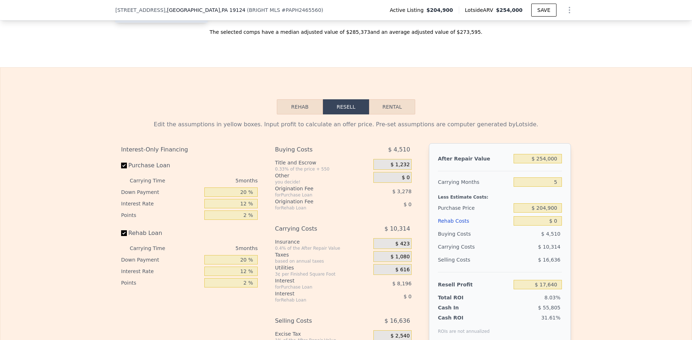
click at [310, 115] on button "Rehab" at bounding box center [300, 106] width 46 height 15
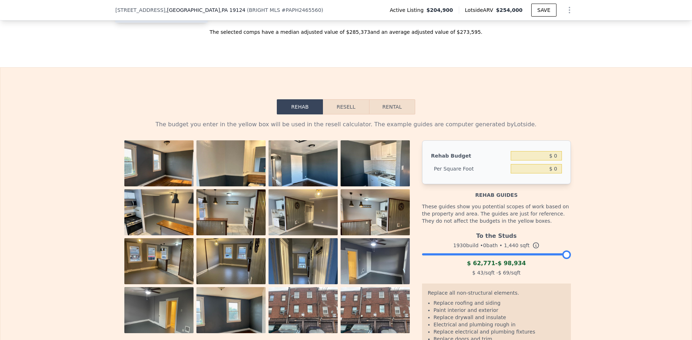
click at [382, 115] on button "Rental" at bounding box center [392, 106] width 46 height 15
select select "30"
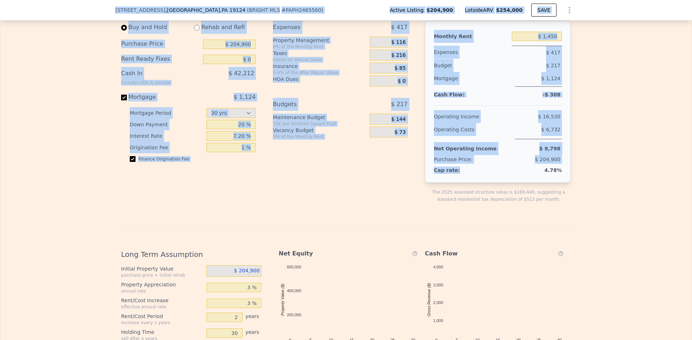
scroll to position [1042, 0]
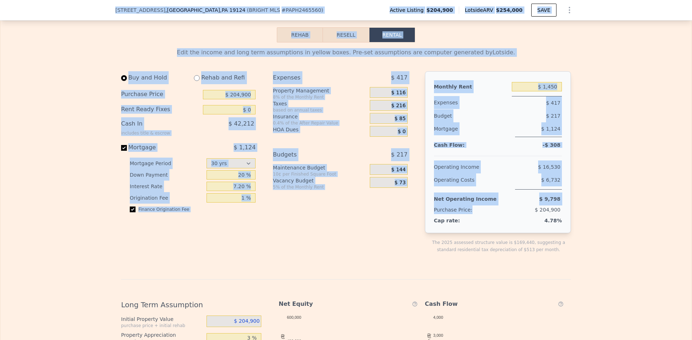
drag, startPoint x: 112, startPoint y: 32, endPoint x: 537, endPoint y: 221, distance: 465.4
click at [347, 249] on div "Expenses $ 417 Property Management 8% of the Monthly Rent $ 116 Taxes based on …" at bounding box center [343, 168] width 140 height 194
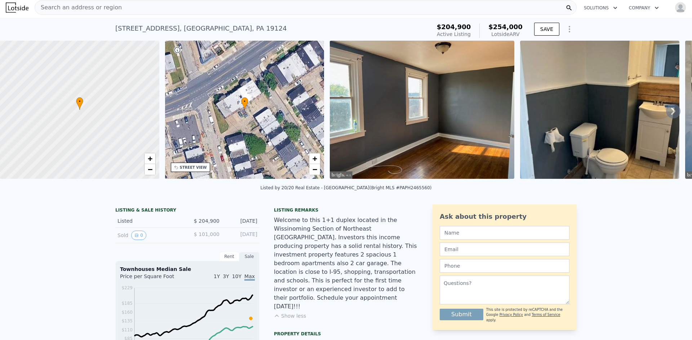
scroll to position [0, 0]
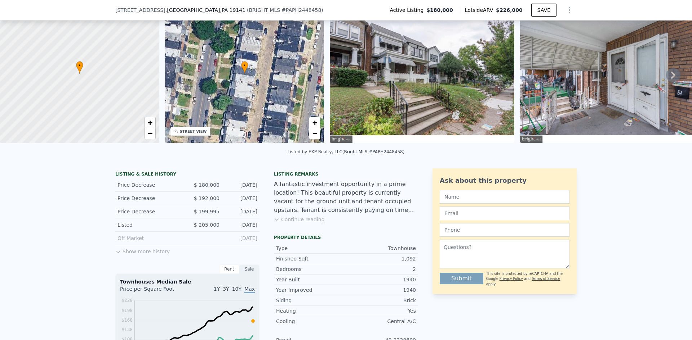
scroll to position [34, 0]
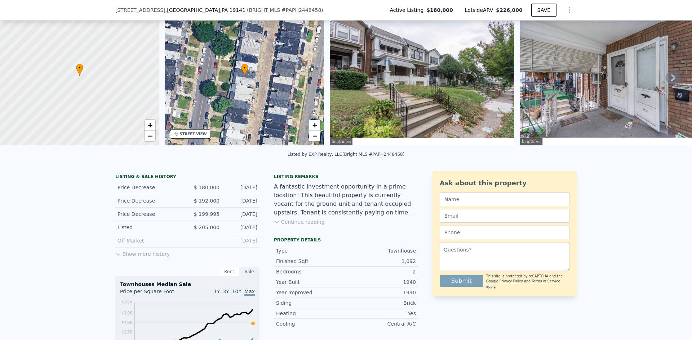
click at [276, 225] on icon at bounding box center [277, 222] width 6 height 6
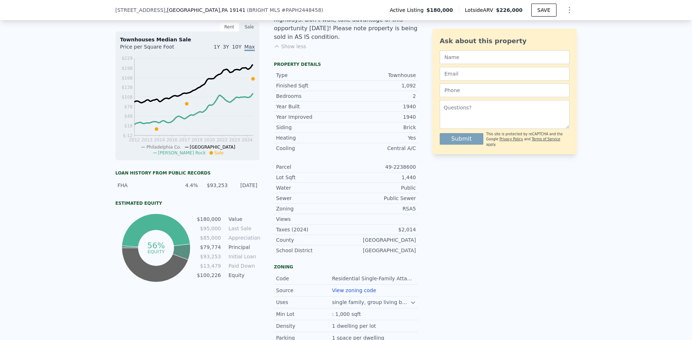
scroll to position [396, 0]
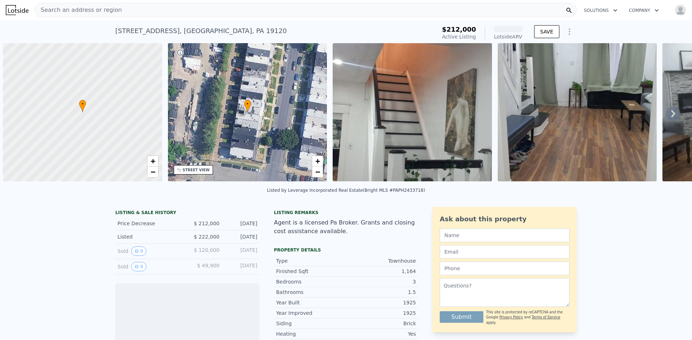
scroll to position [0, 3]
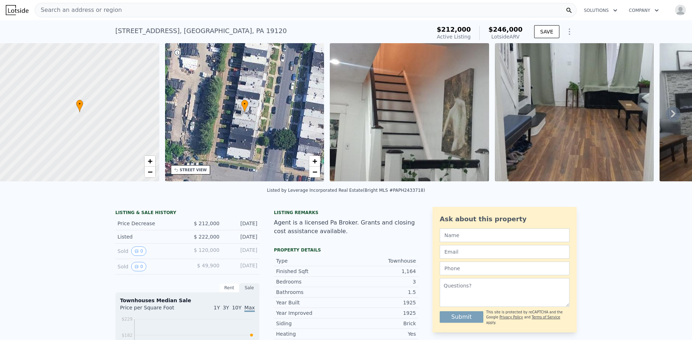
click at [437, 136] on img at bounding box center [409, 112] width 159 height 138
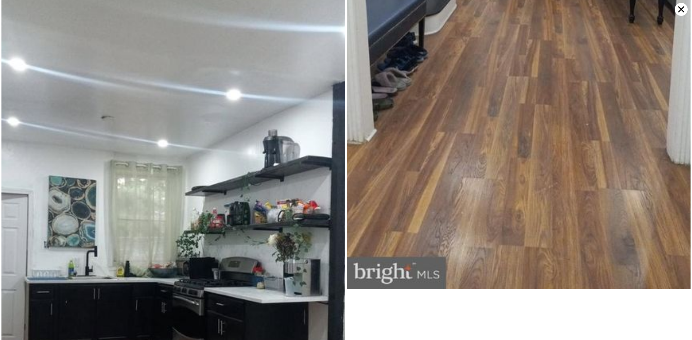
scroll to position [556, 0]
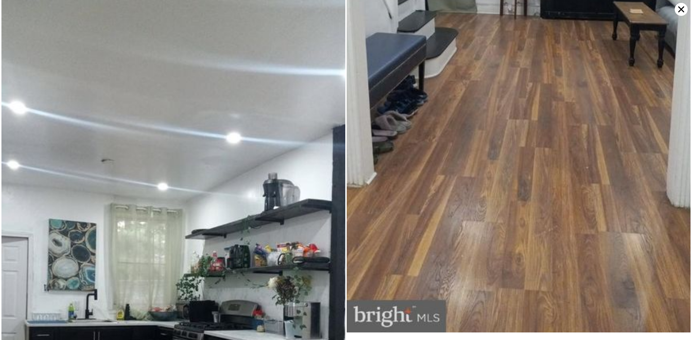
click at [678, 10] on icon at bounding box center [681, 9] width 13 height 13
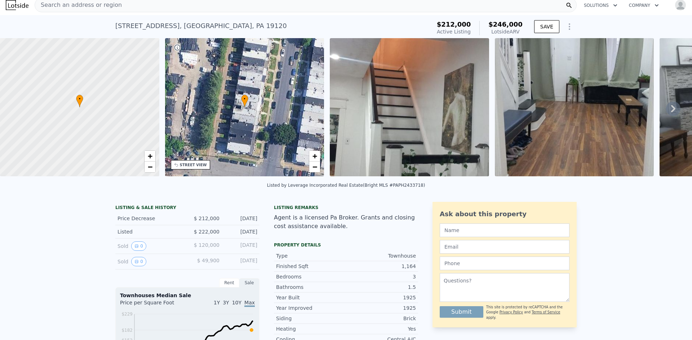
scroll to position [0, 0]
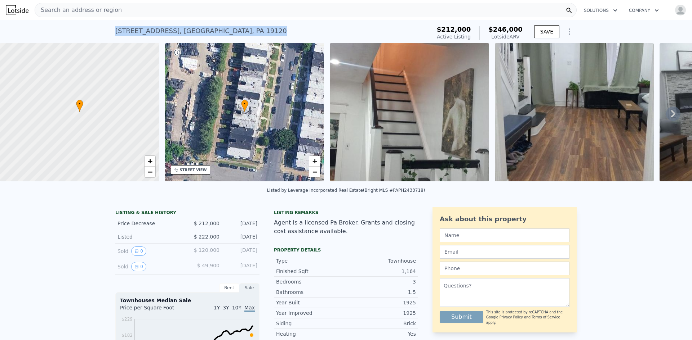
drag, startPoint x: 112, startPoint y: 28, endPoint x: 232, endPoint y: 29, distance: 119.6
click at [232, 29] on div "5712 N 7th St , Philadelphia , PA 19120 Active at $212k (~ARV $246k )" at bounding box center [271, 33] width 313 height 20
copy div "5712 N 7th St , Philadelphia , PA 19120"
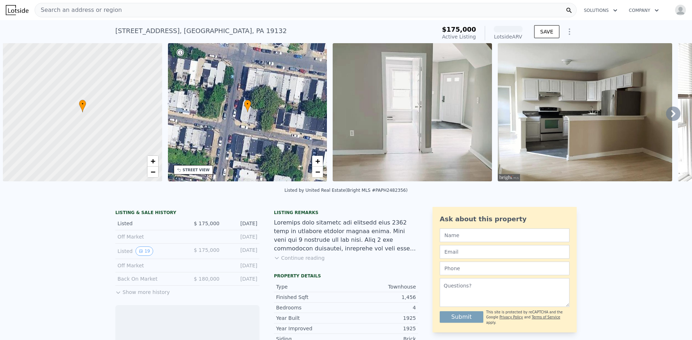
scroll to position [0, 3]
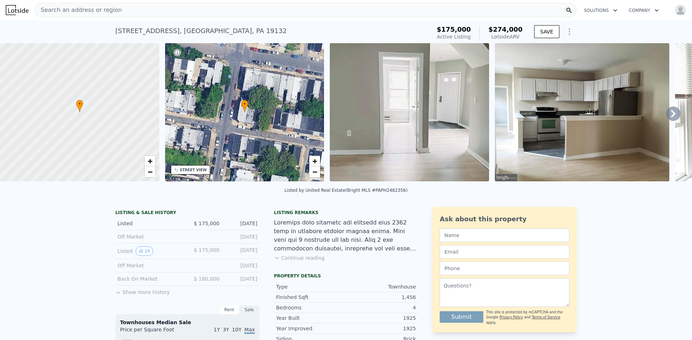
click at [440, 143] on img at bounding box center [409, 112] width 159 height 138
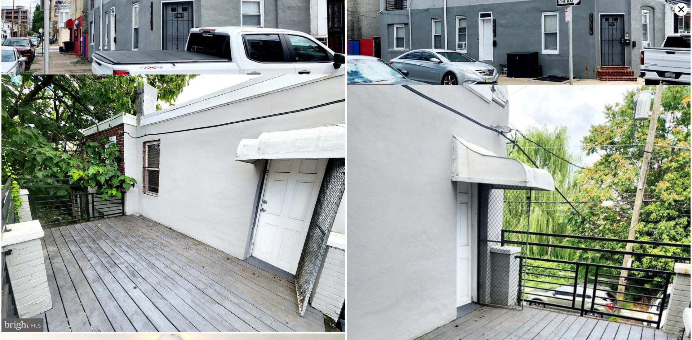
scroll to position [1663, 0]
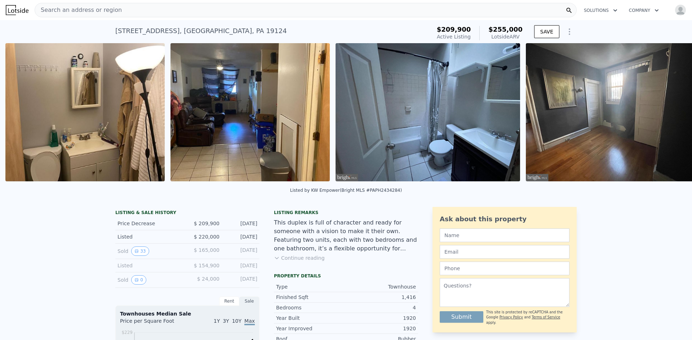
scroll to position [0, 1230]
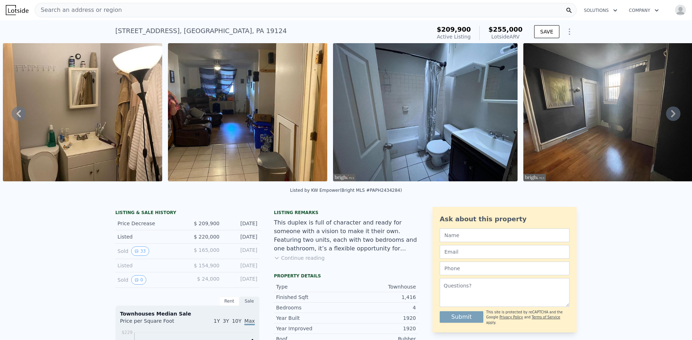
click at [283, 260] on button "Continue reading" at bounding box center [299, 258] width 51 height 7
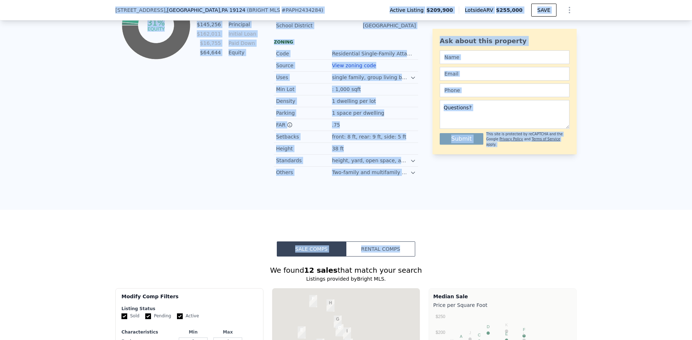
scroll to position [502, 0]
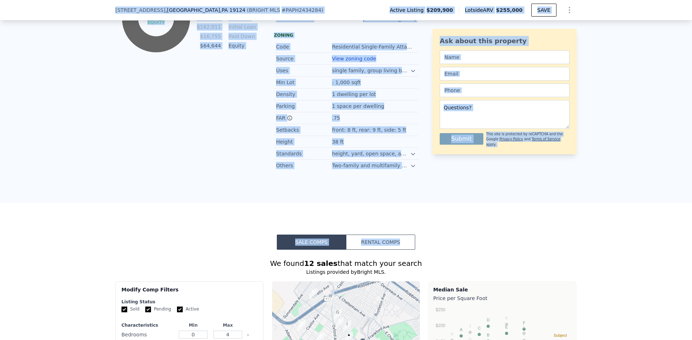
drag, startPoint x: 111, startPoint y: 31, endPoint x: 429, endPoint y: 194, distance: 357.8
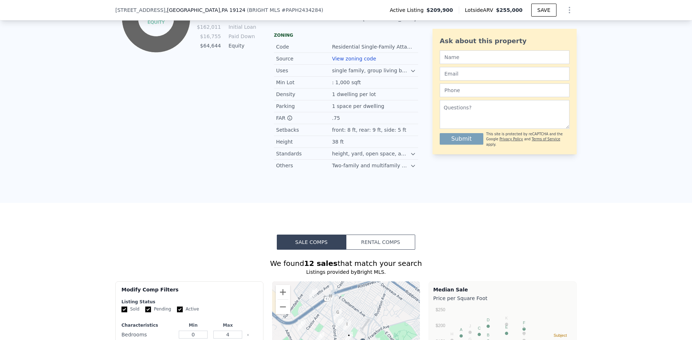
click at [386, 235] on button "Rental Comps" at bounding box center [380, 242] width 69 height 15
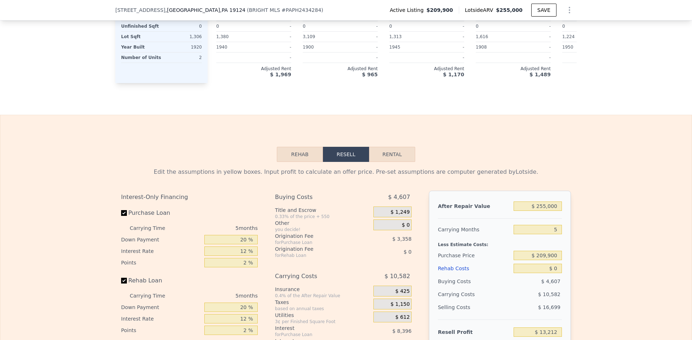
scroll to position [1006, 0]
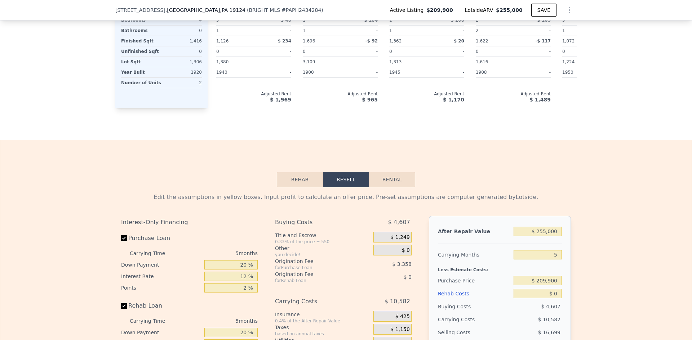
click at [386, 177] on button "Rental" at bounding box center [392, 179] width 46 height 15
select select "30"
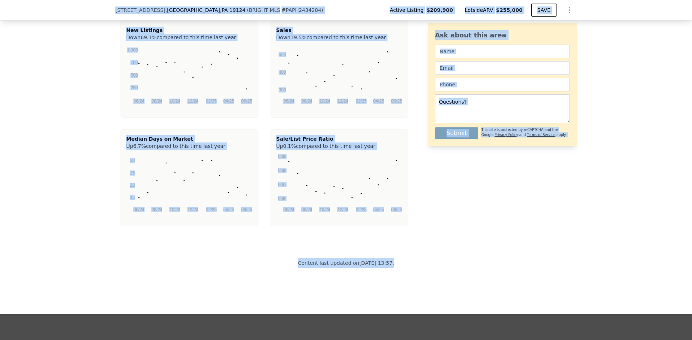
scroll to position [1763, 0]
drag, startPoint x: 111, startPoint y: 30, endPoint x: 399, endPoint y: 257, distance: 365.9
copy div "9104 Lore Ip , Dolorsitamet , CO 75928 ( ADIPIS ELI # SEDD7568934 ) Eiusmo Temp…"
